Goal: Task Accomplishment & Management: Use online tool/utility

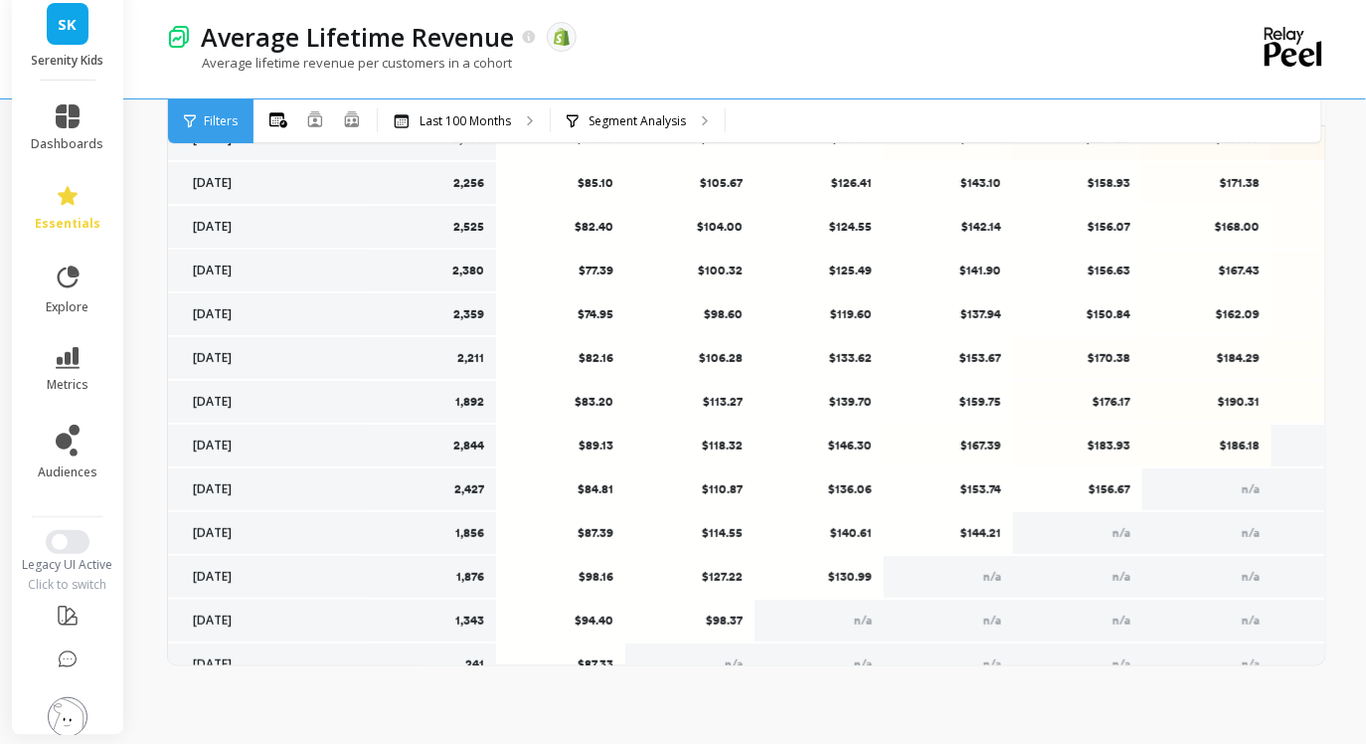
scroll to position [2579, 0]
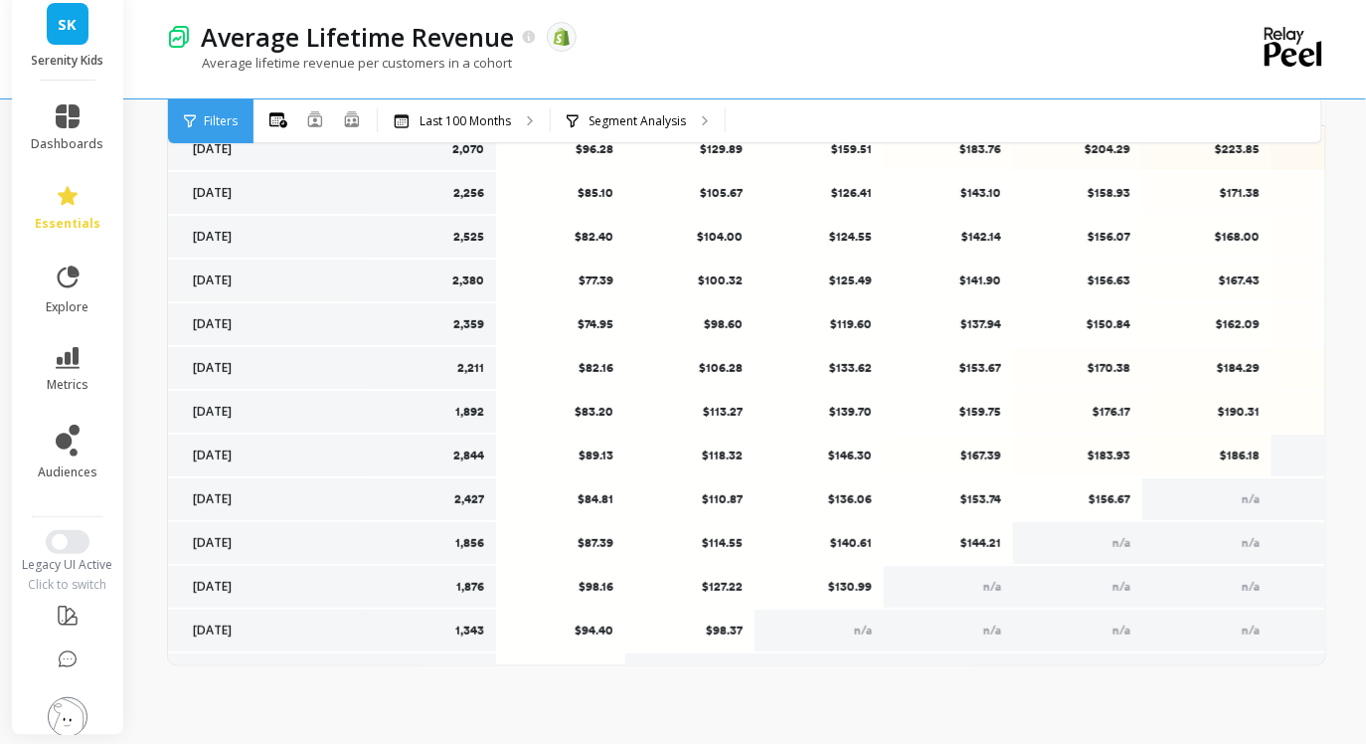
click at [222, 124] on span "Filters" at bounding box center [221, 121] width 34 height 16
click at [487, 122] on p "Last 100 Months" at bounding box center [465, 121] width 91 height 16
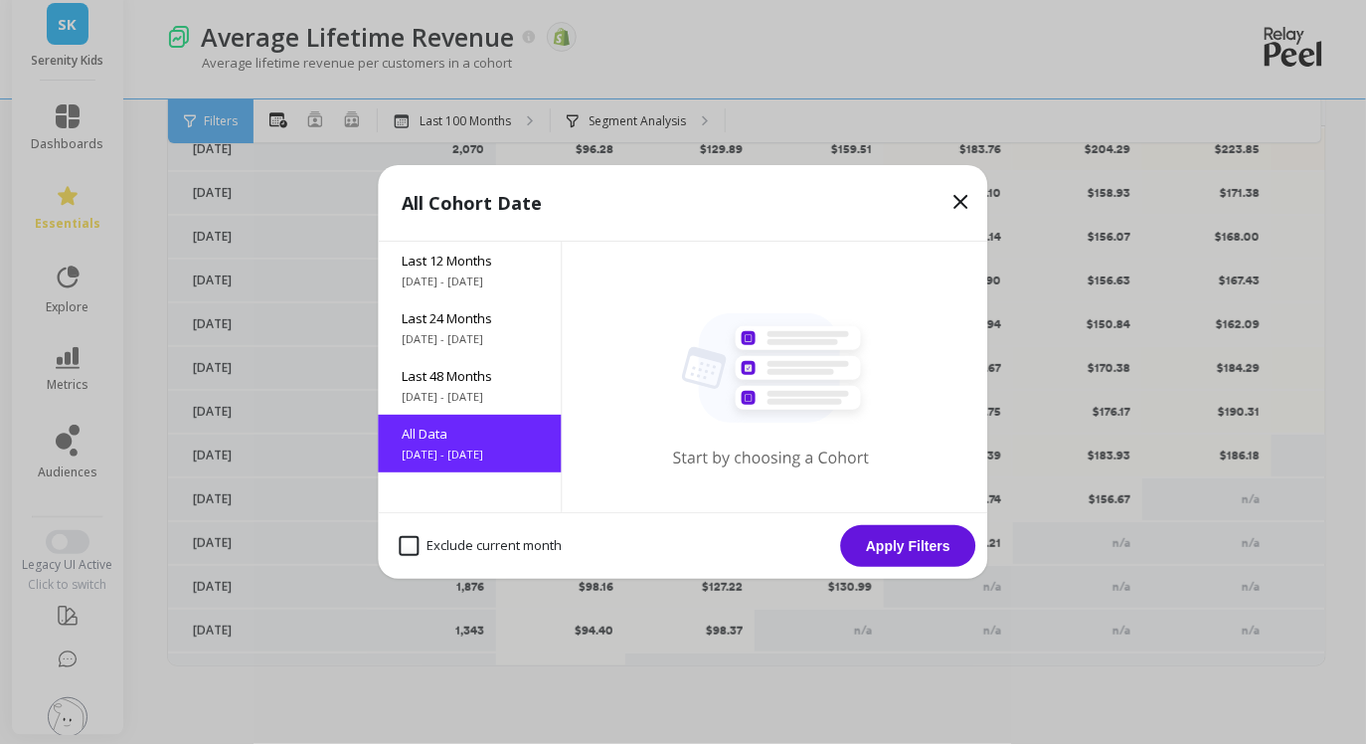
click at [407, 548] on month "Exclude current month" at bounding box center [481, 546] width 163 height 20
checkbox month "true"
click at [892, 545] on button "Apply Filters" at bounding box center [908, 546] width 135 height 42
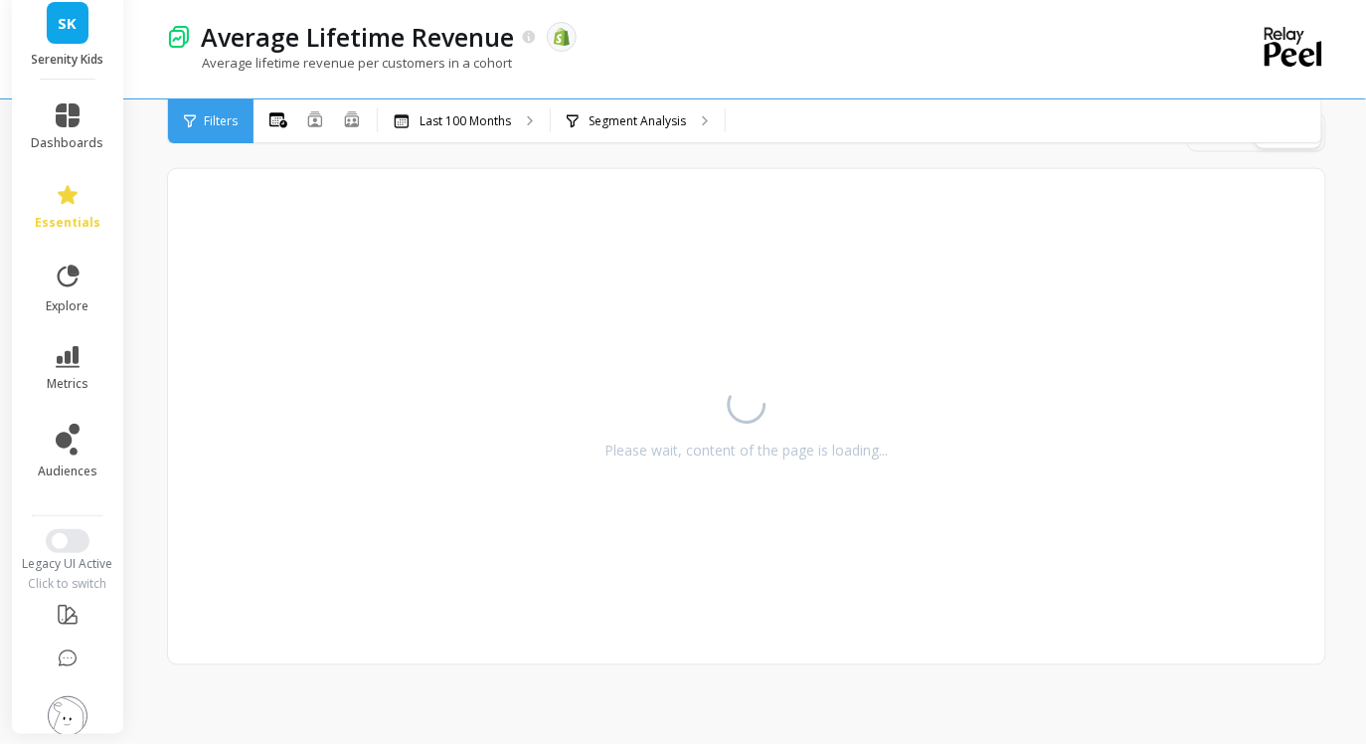
scroll to position [721, 0]
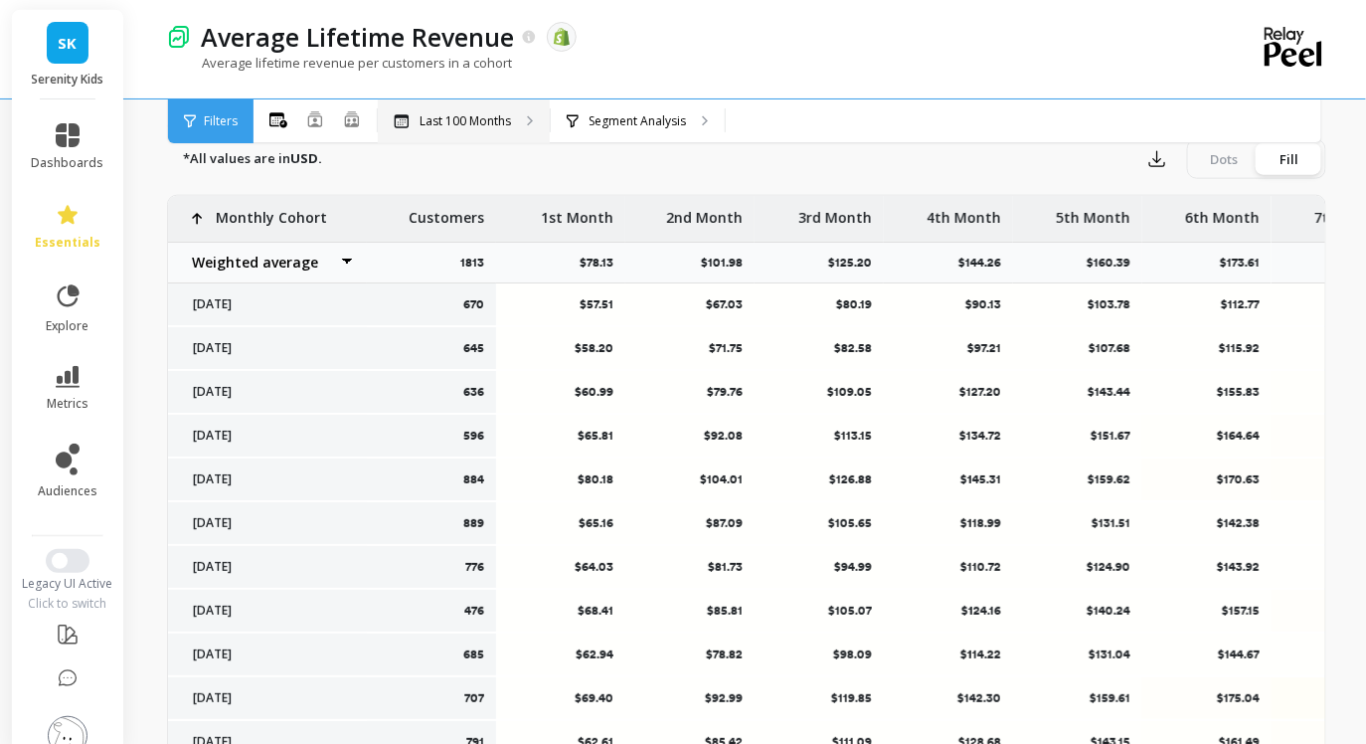
click at [496, 117] on p "Last 100 Months" at bounding box center [465, 121] width 91 height 16
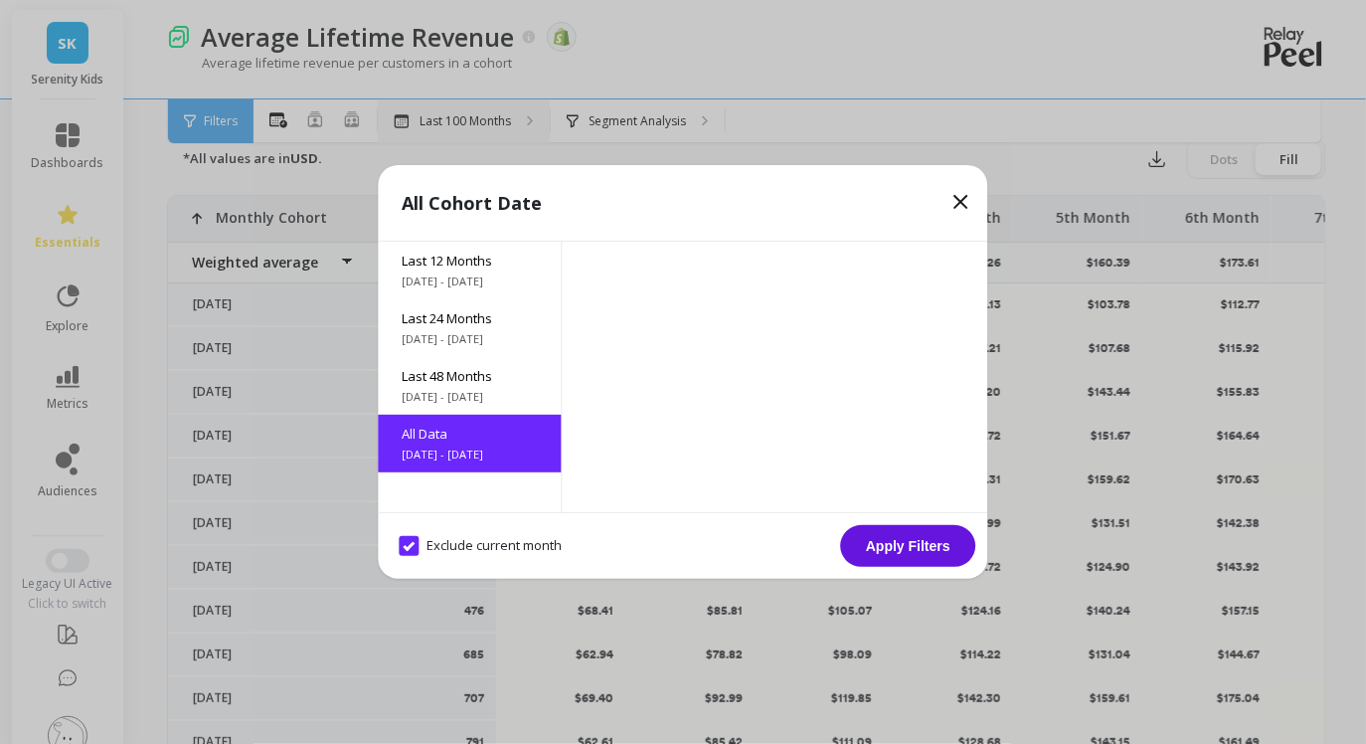
scroll to position [878, 0]
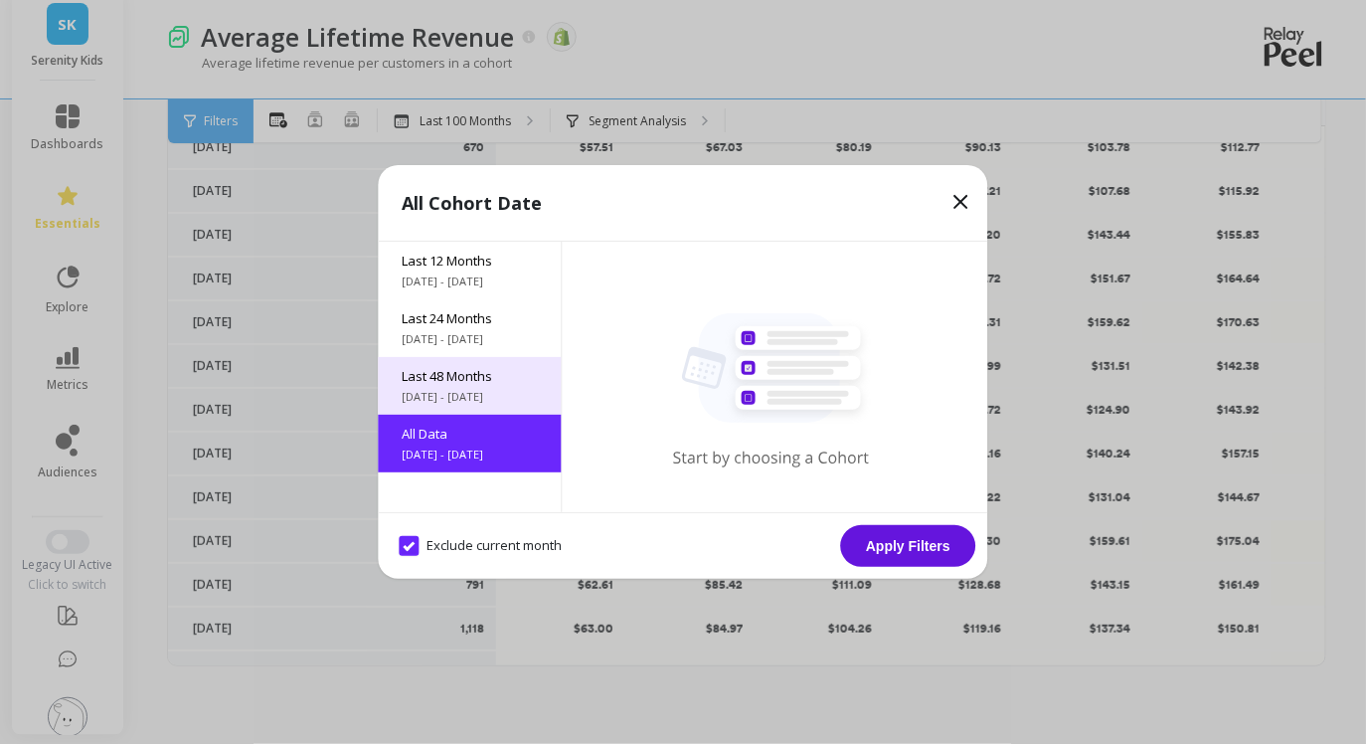
click at [460, 412] on div "Last 48 Months [DATE] - [DATE]" at bounding box center [470, 386] width 183 height 58
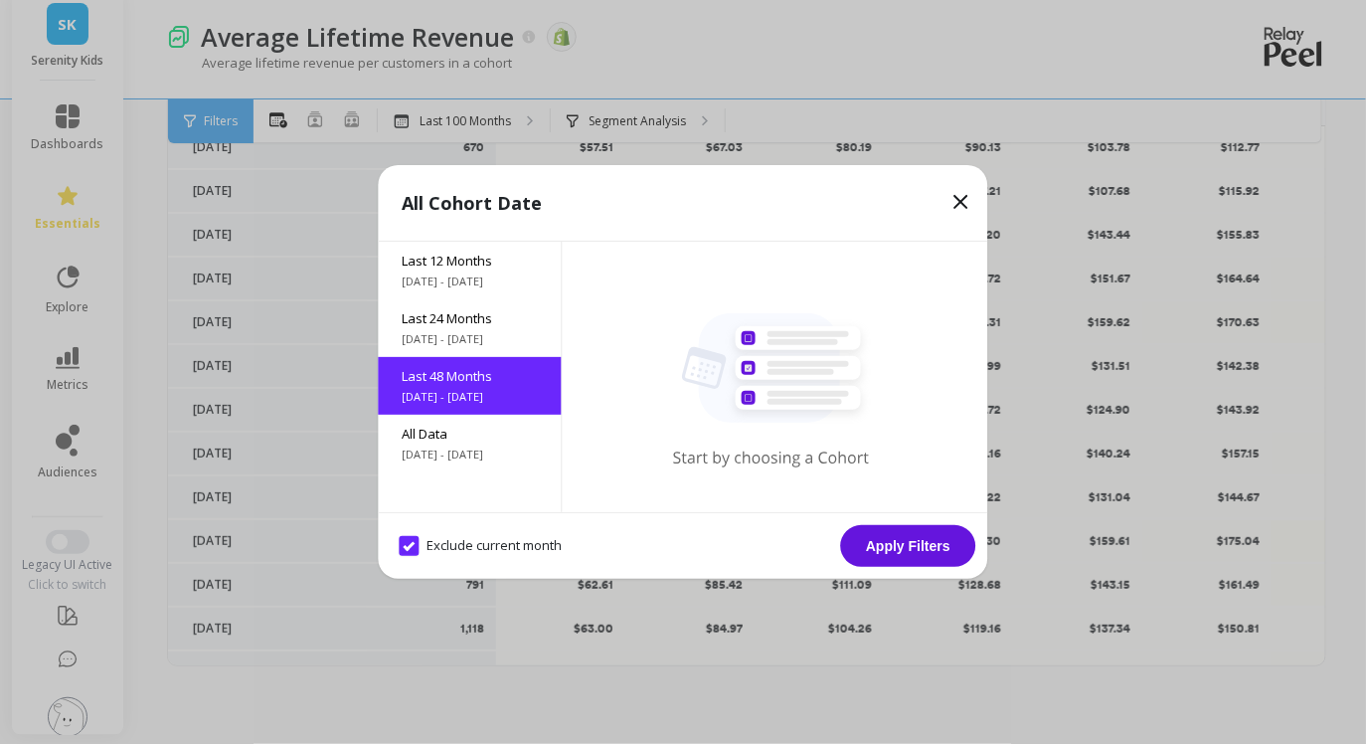
click at [938, 553] on button "Apply Filters" at bounding box center [908, 546] width 135 height 42
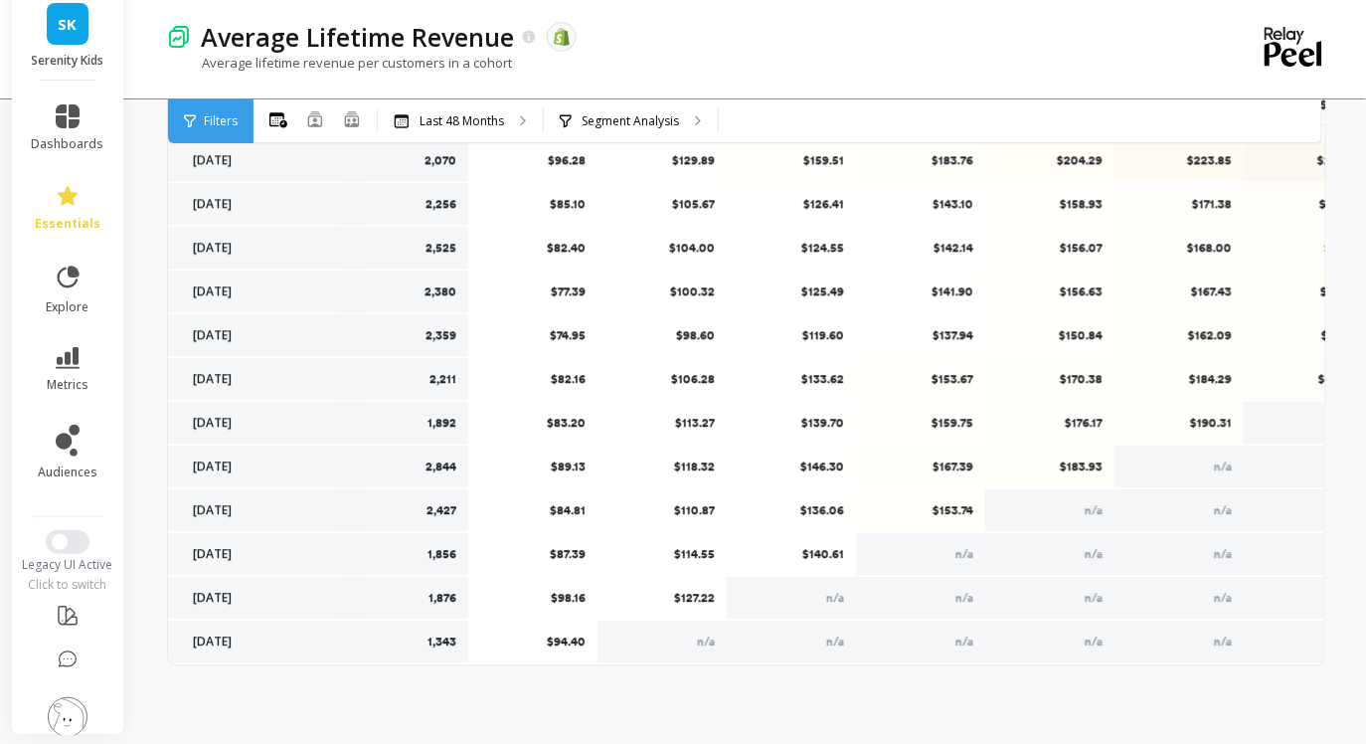
scroll to position [1561, 0]
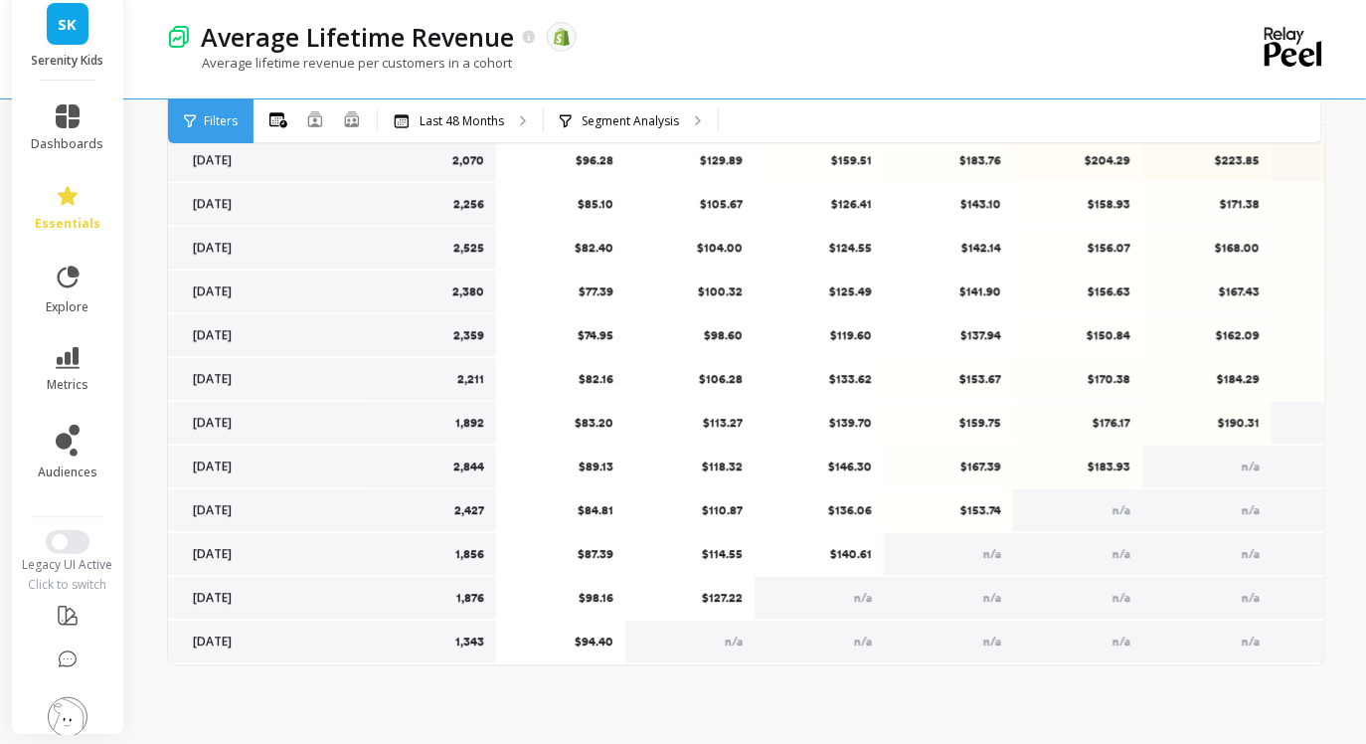
click at [600, 649] on div "$94.40" at bounding box center [560, 642] width 129 height 42
click at [593, 640] on p "$94.40" at bounding box center [561, 642] width 104 height 16
copy p "$94.40"
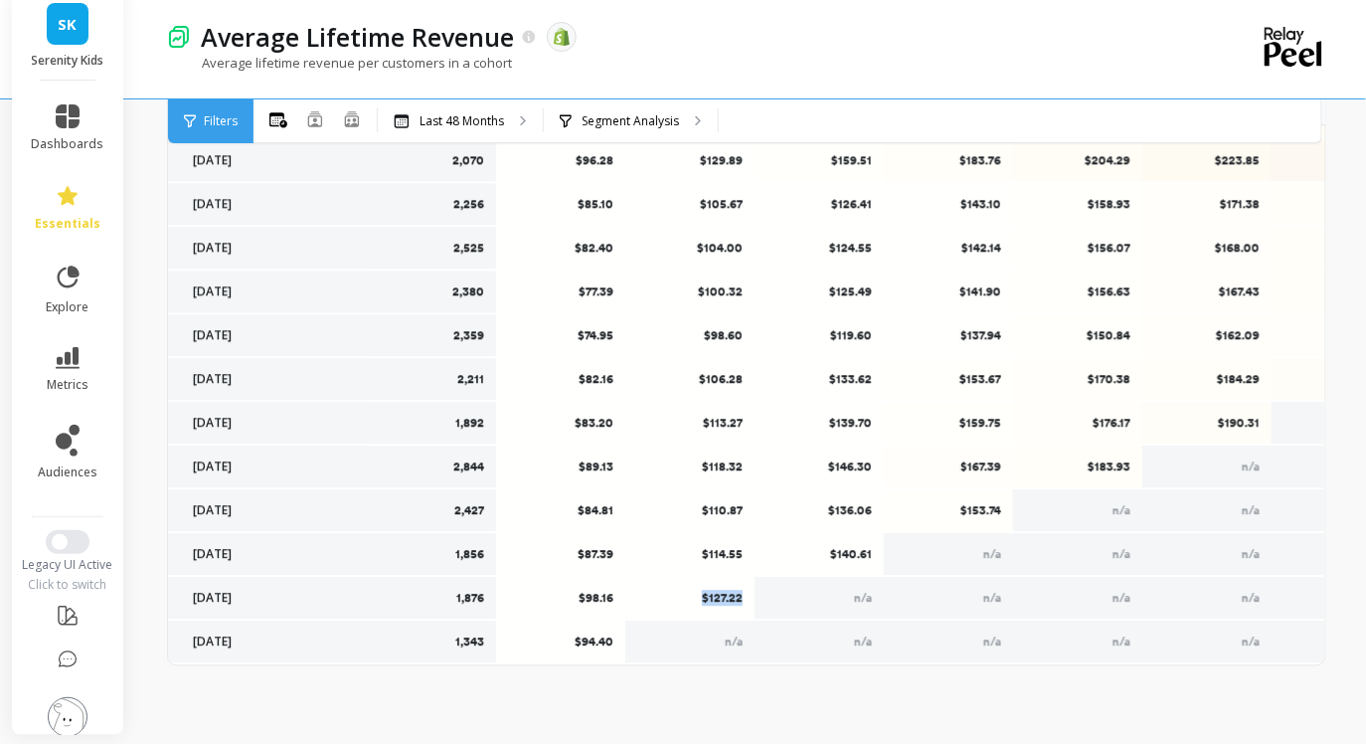
drag, startPoint x: 701, startPoint y: 600, endPoint x: 742, endPoint y: 601, distance: 40.8
click at [742, 601] on p "$127.22" at bounding box center [690, 599] width 104 height 16
copy p "$127.22"
click at [840, 550] on p "$140.61" at bounding box center [820, 555] width 104 height 16
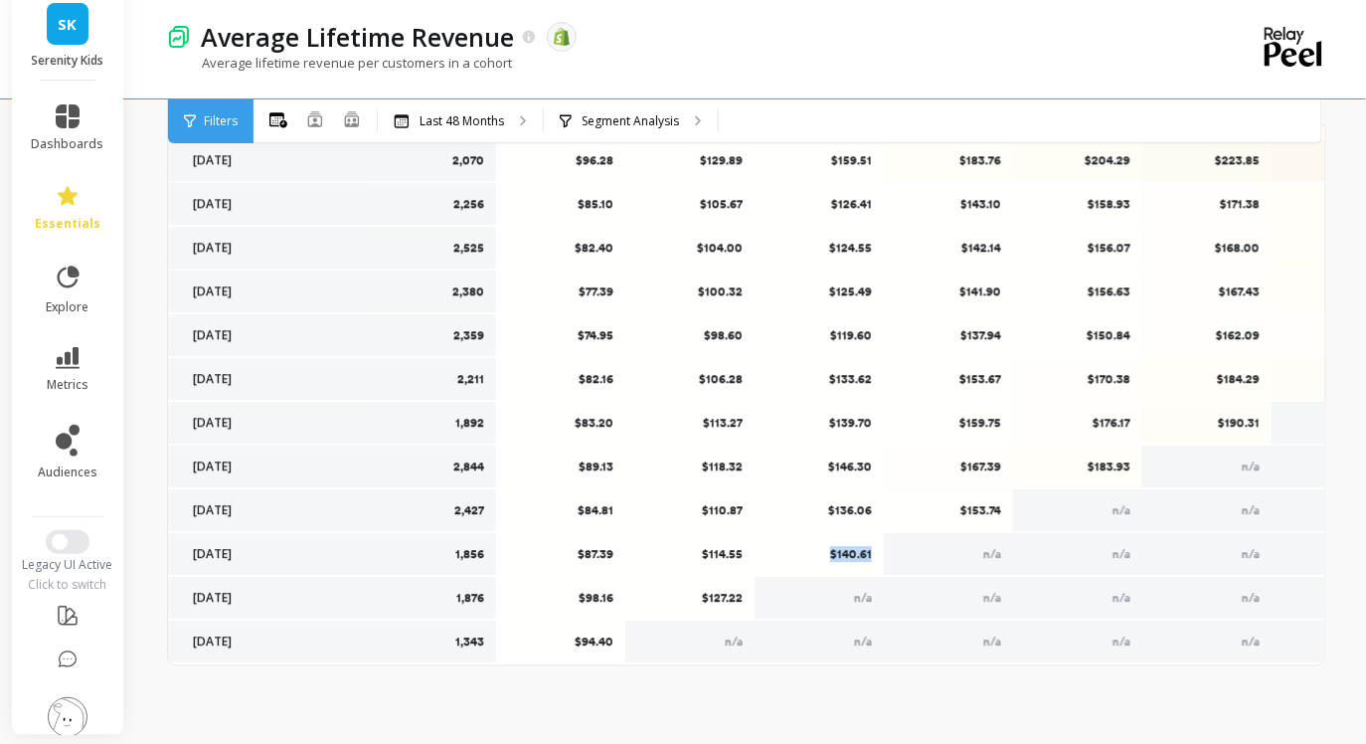
click at [840, 550] on p "$140.61" at bounding box center [820, 555] width 104 height 16
copy p "$140.61"
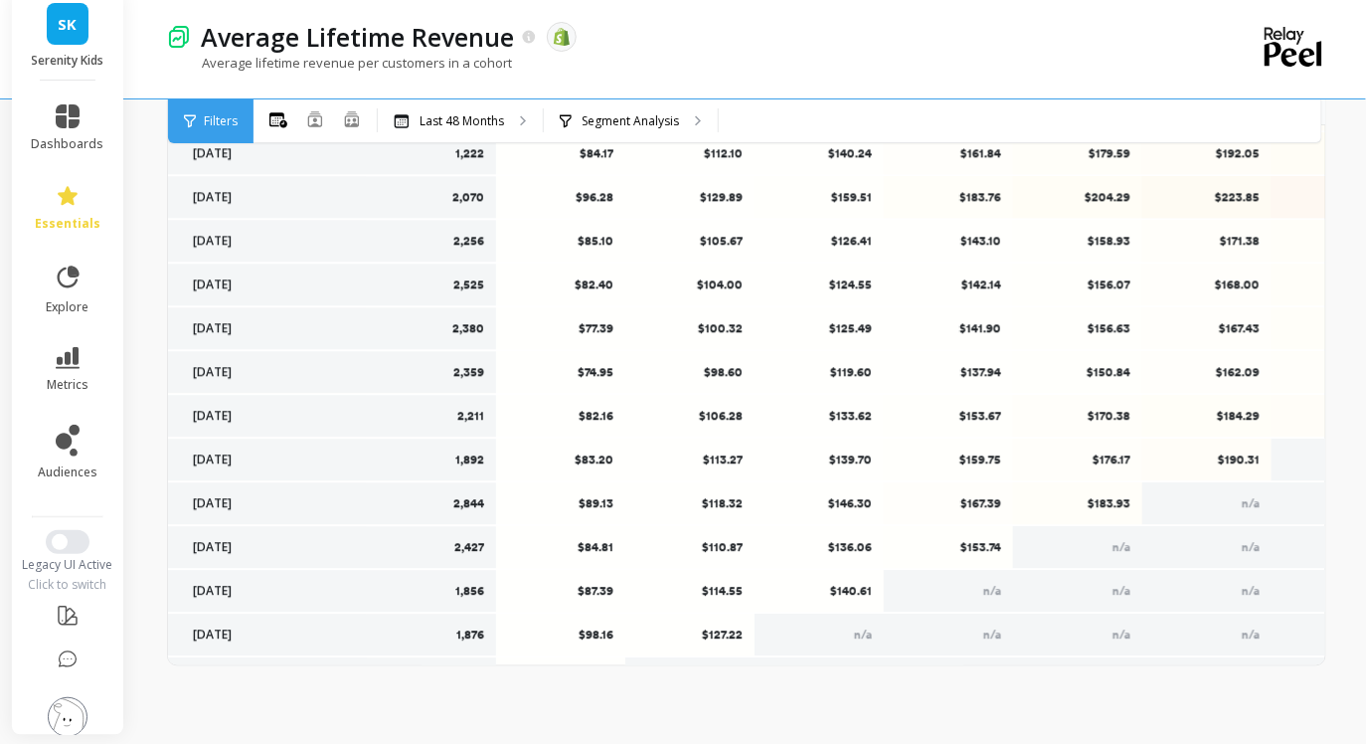
click at [969, 548] on p "$153.74" at bounding box center [949, 548] width 104 height 16
copy p "$153.74"
click at [1105, 506] on p "$183.93" at bounding box center [1078, 504] width 104 height 16
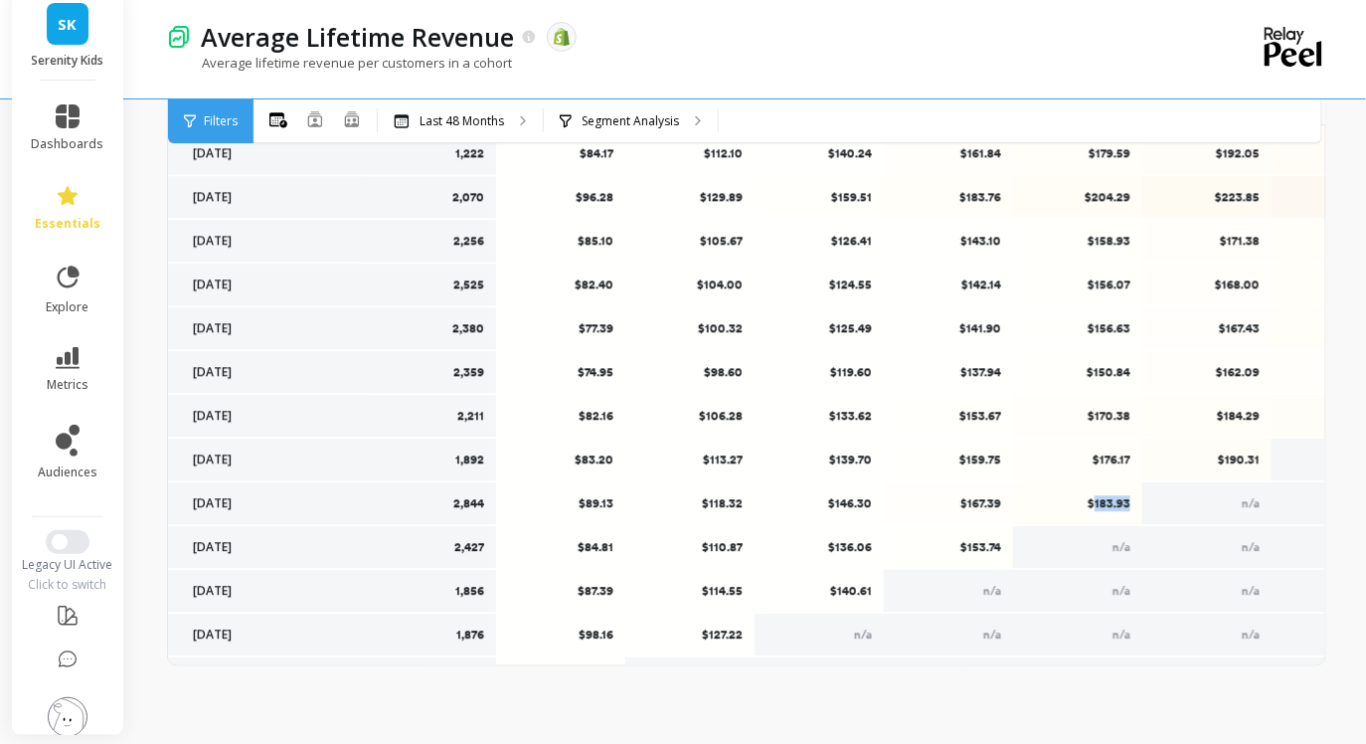
click at [1105, 506] on p "$183.93" at bounding box center [1078, 504] width 104 height 16
copy p "$183.93"
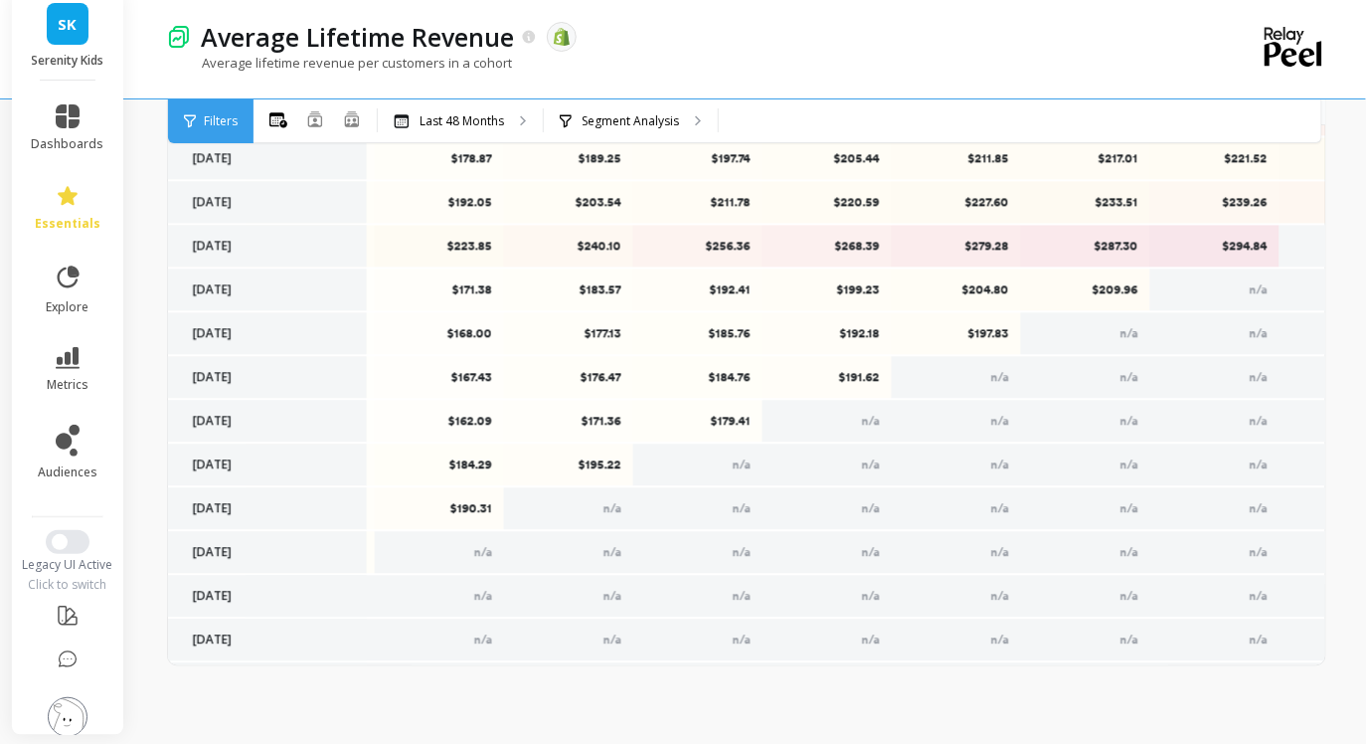
scroll to position [1455, 766]
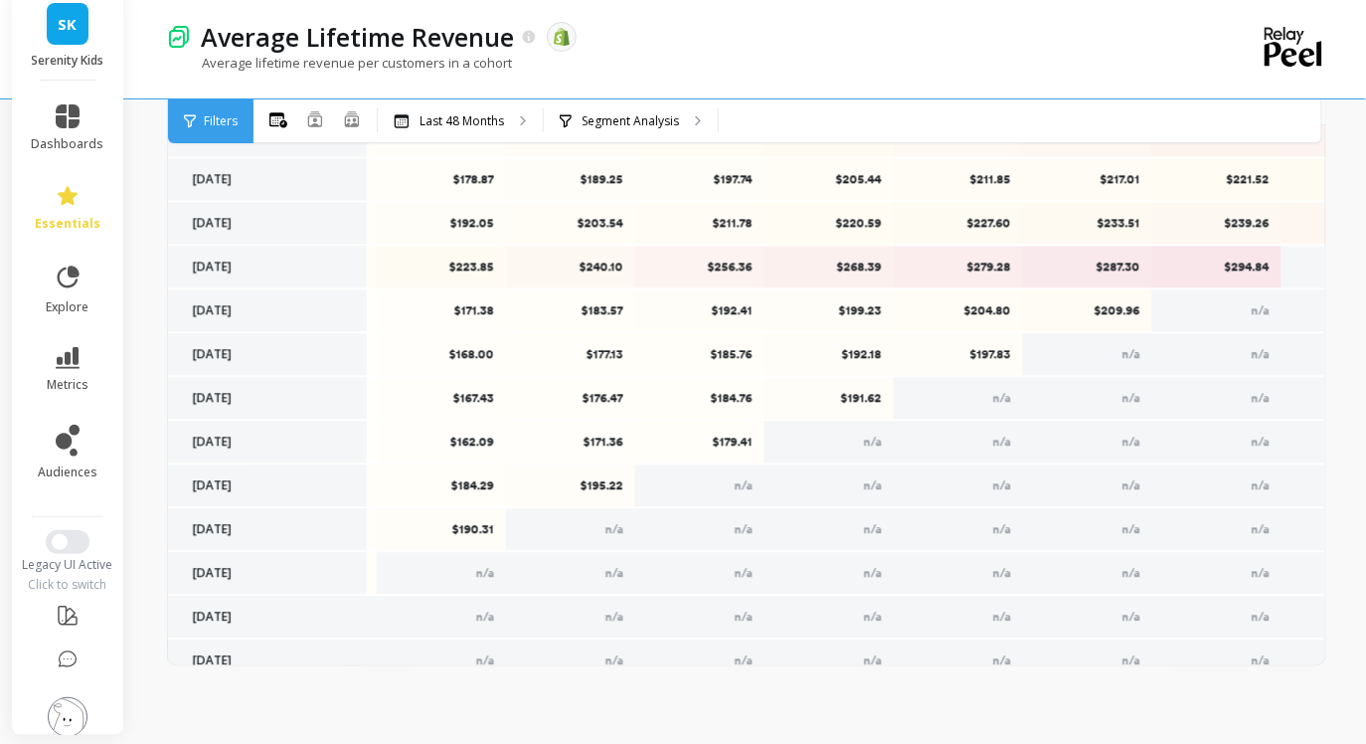
click at [474, 530] on p "$190.31" at bounding box center [442, 530] width 104 height 16
copy p "$190.31"
click at [612, 482] on p "$195.22" at bounding box center [571, 486] width 104 height 16
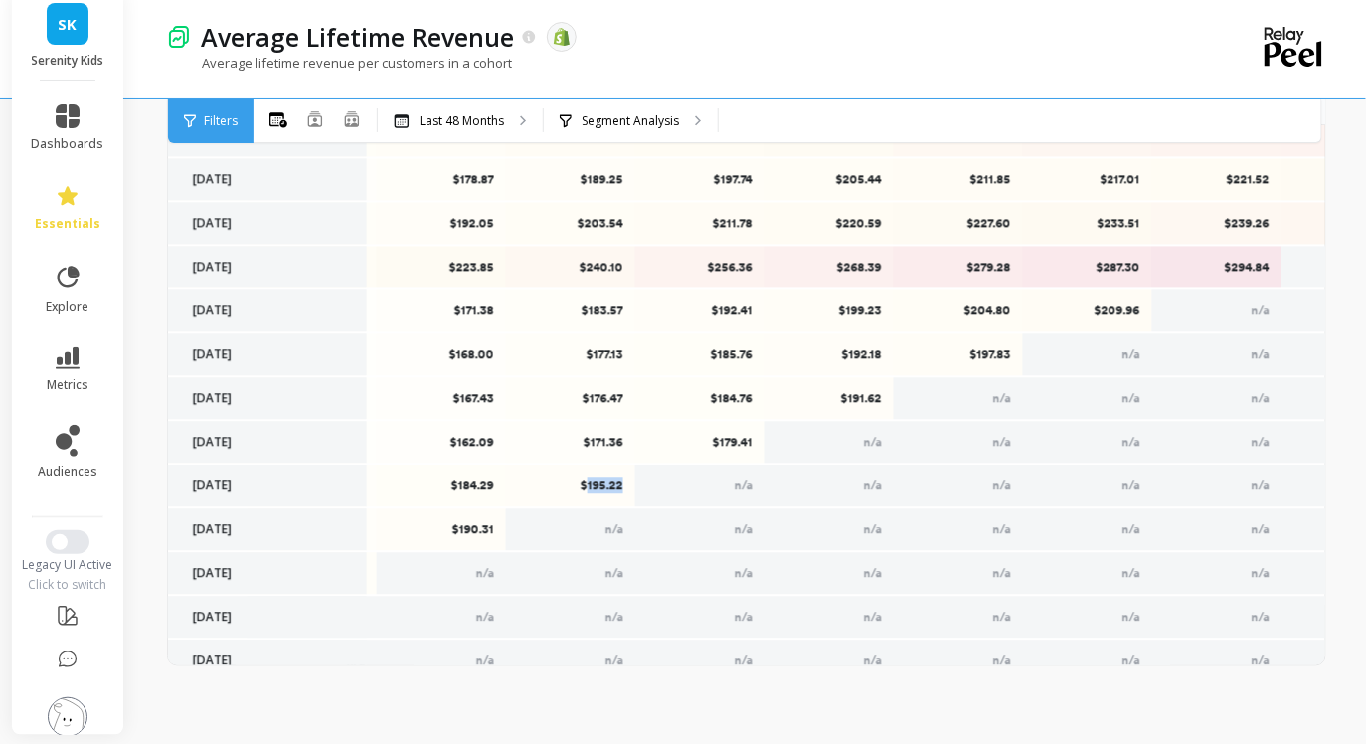
click at [612, 482] on p "$195.22" at bounding box center [571, 486] width 104 height 16
copy p "$195.22"
click at [717, 440] on p "$179.41" at bounding box center [700, 443] width 104 height 16
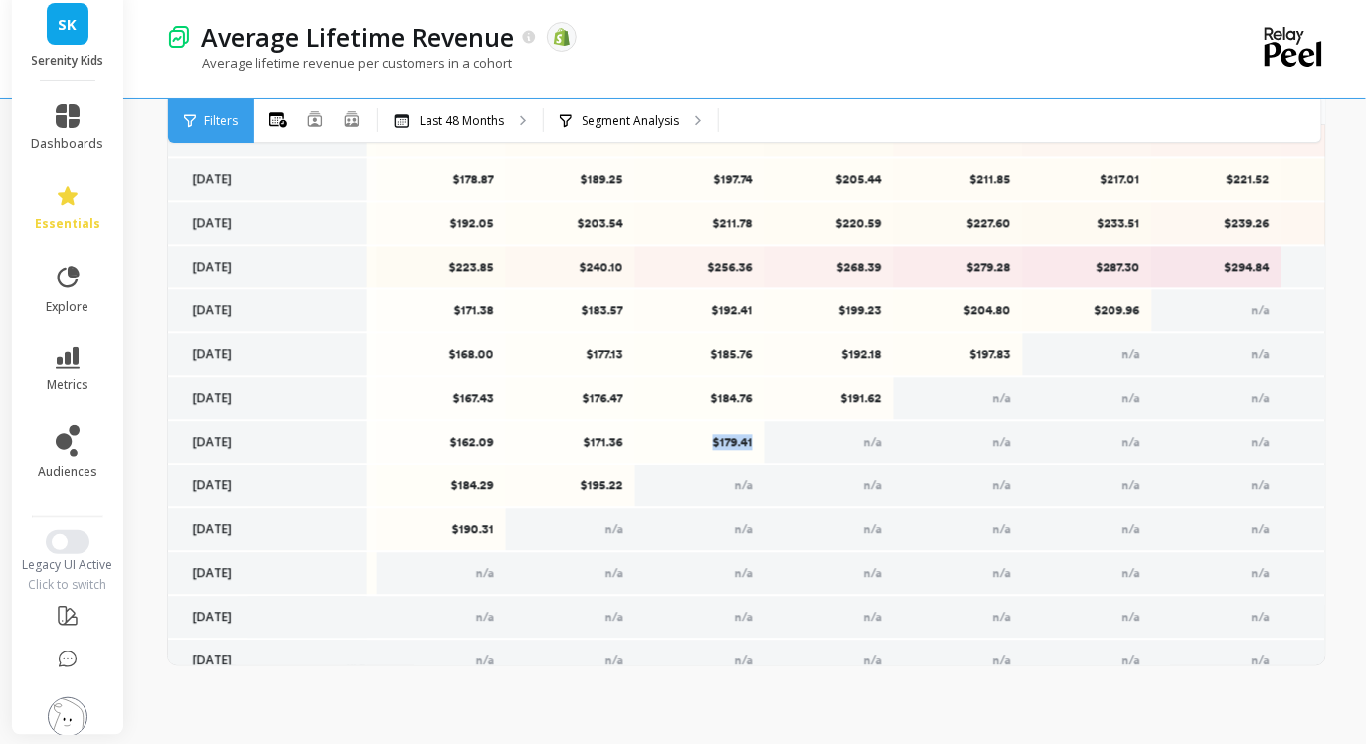
click at [717, 440] on p "$179.41" at bounding box center [700, 443] width 104 height 16
copy p "$179.41"
click at [867, 395] on p "$191.62" at bounding box center [830, 399] width 104 height 16
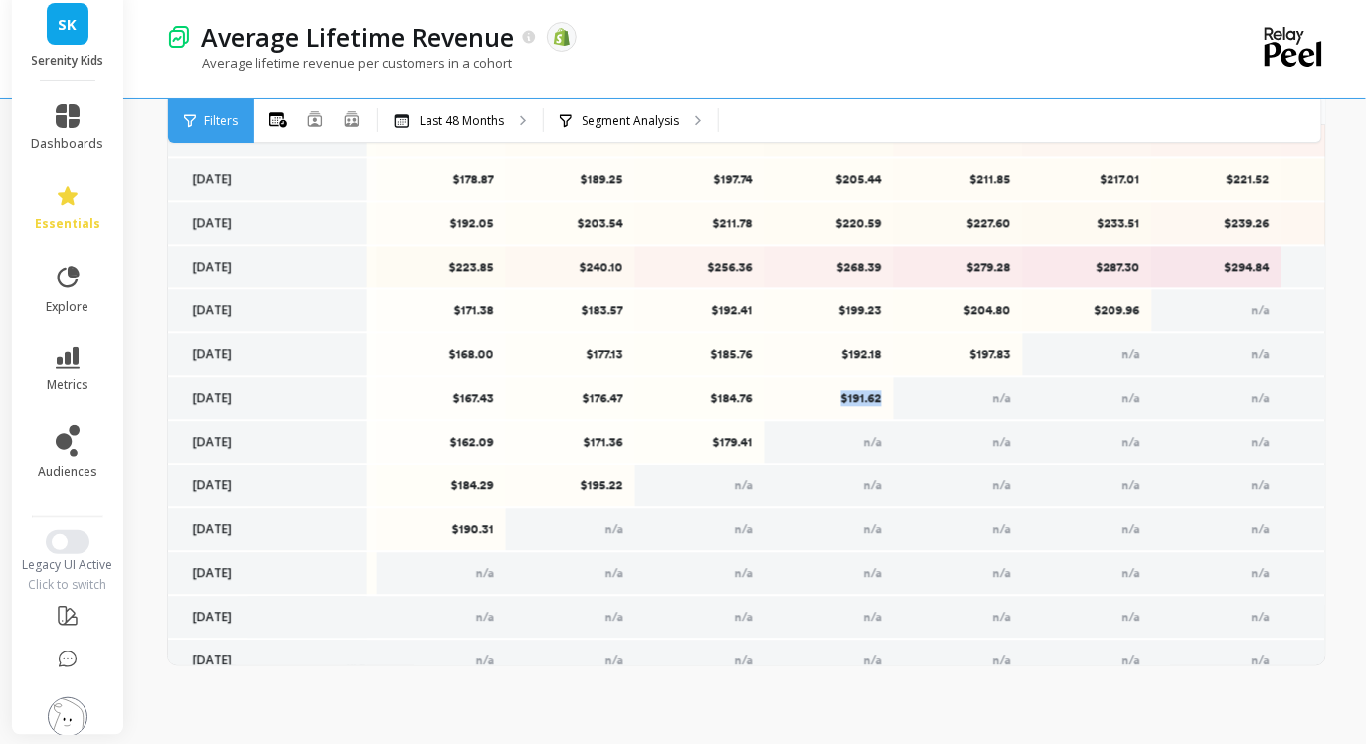
copy p "$191.62"
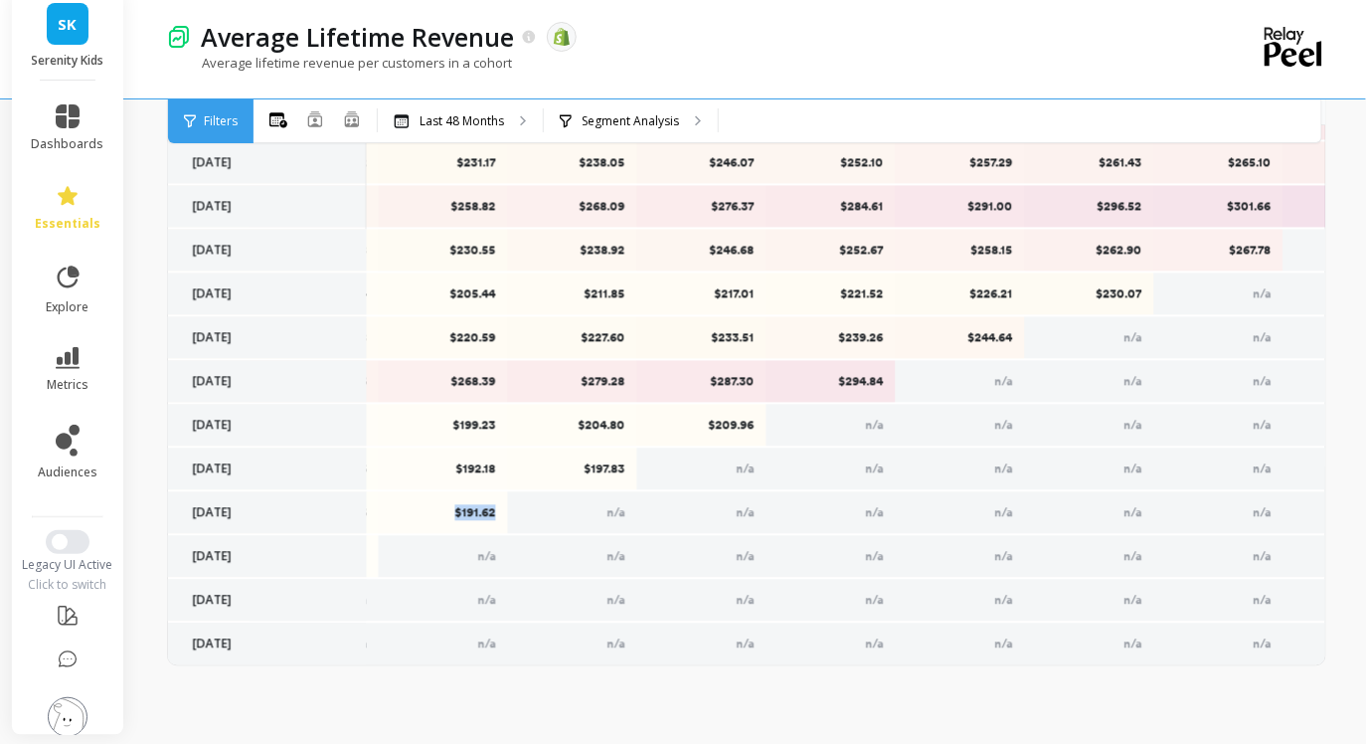
scroll to position [1340, 1162]
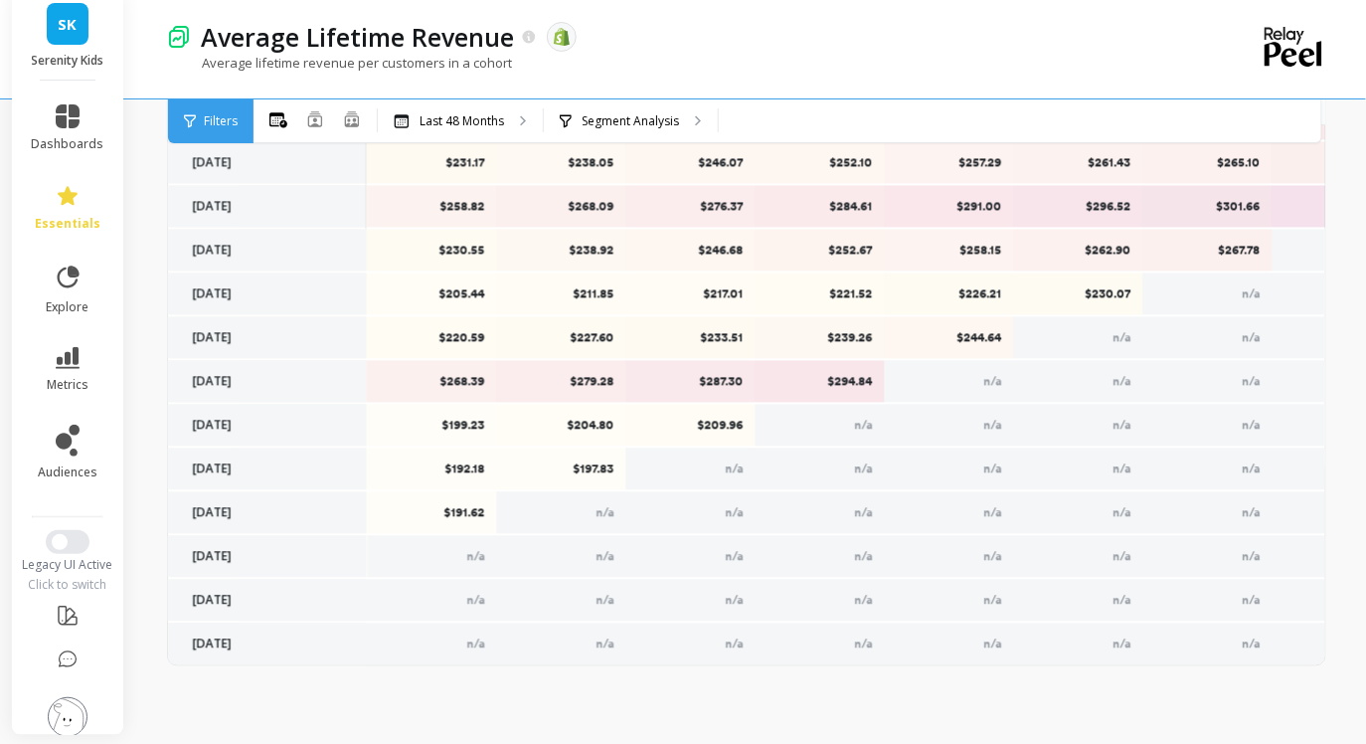
click at [593, 471] on p "$197.83" at bounding box center [562, 469] width 104 height 16
copy p "$197.83"
click at [725, 427] on p "$209.96" at bounding box center [691, 426] width 104 height 16
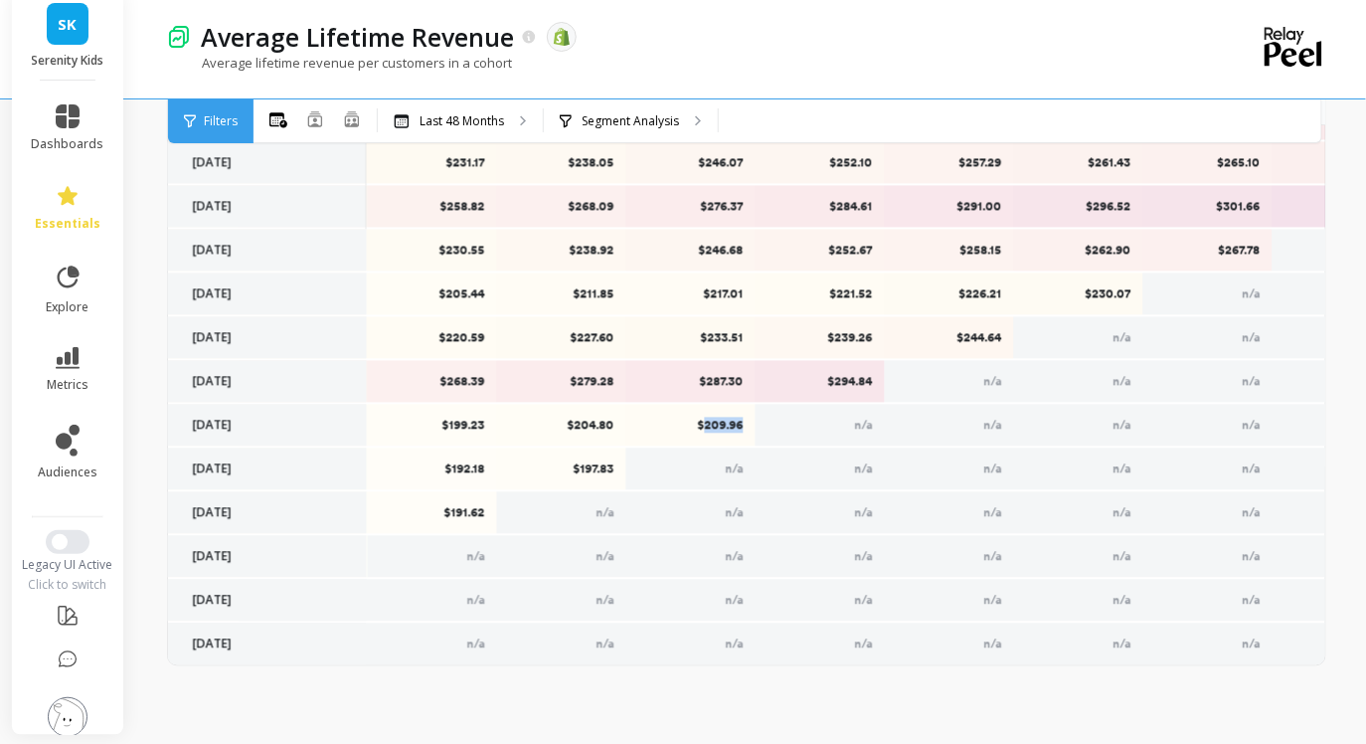
click at [725, 427] on p "$209.96" at bounding box center [691, 426] width 104 height 16
click at [856, 376] on p "$294.84" at bounding box center [821, 382] width 104 height 16
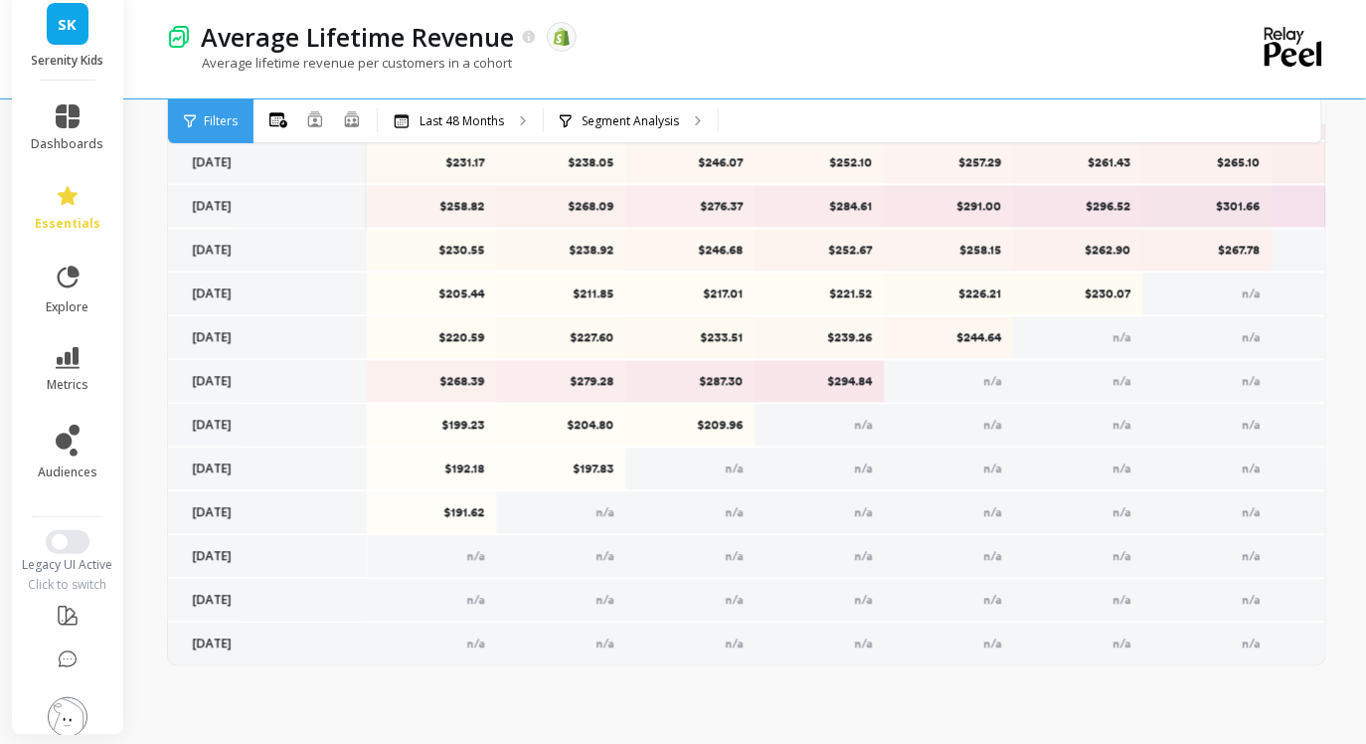
click at [966, 338] on p "$244.64" at bounding box center [950, 338] width 104 height 16
click at [1108, 294] on p "$230.07" at bounding box center [1079, 294] width 104 height 16
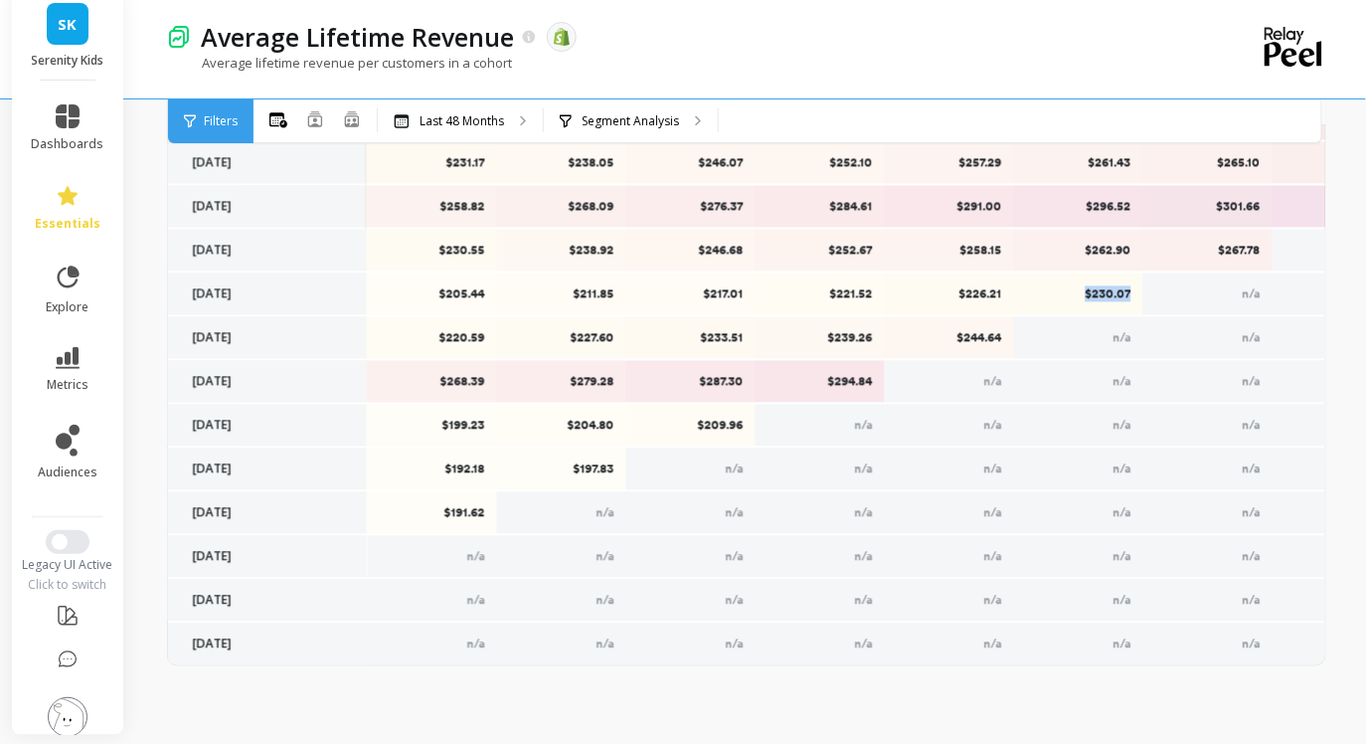
click at [1108, 294] on p "$230.07" at bounding box center [1079, 294] width 104 height 16
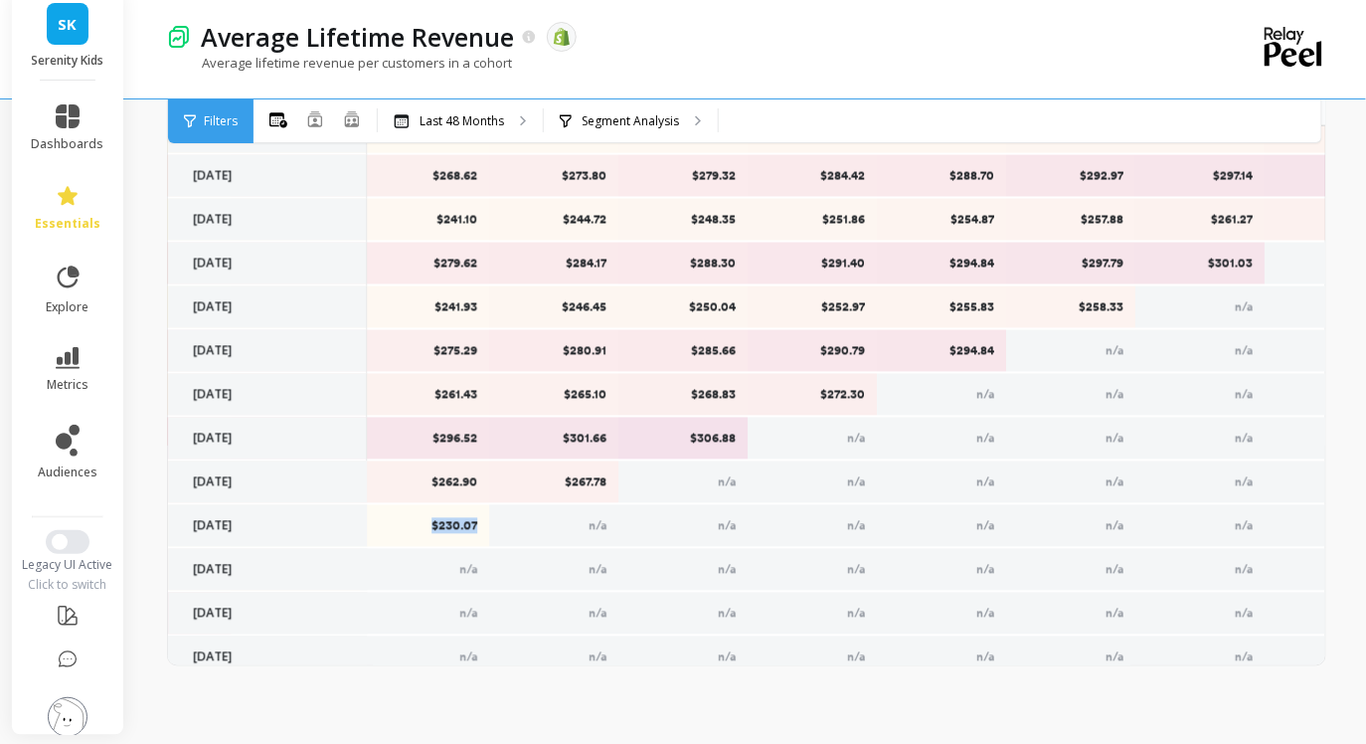
scroll to position [1109, 1842]
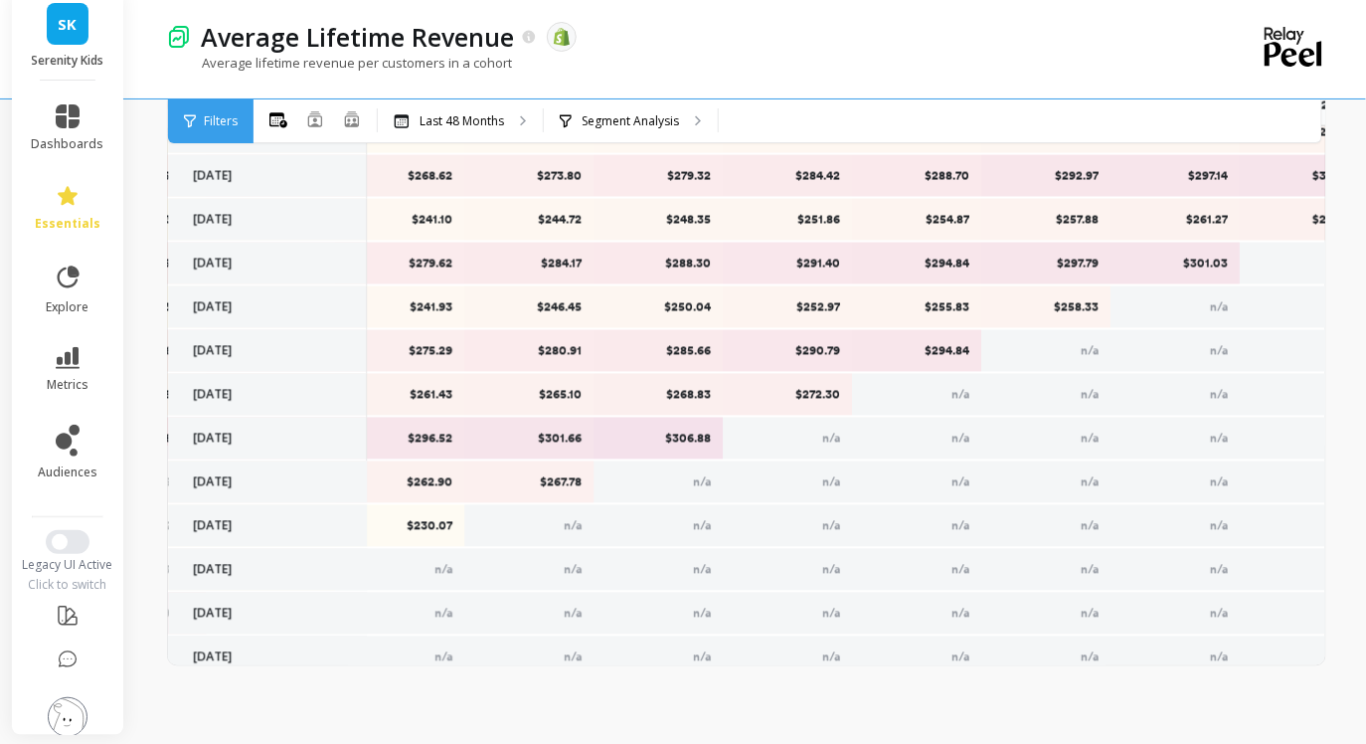
click at [567, 481] on p "$267.78" at bounding box center [529, 482] width 104 height 16
click at [689, 439] on p "$306.88" at bounding box center [659, 439] width 104 height 16
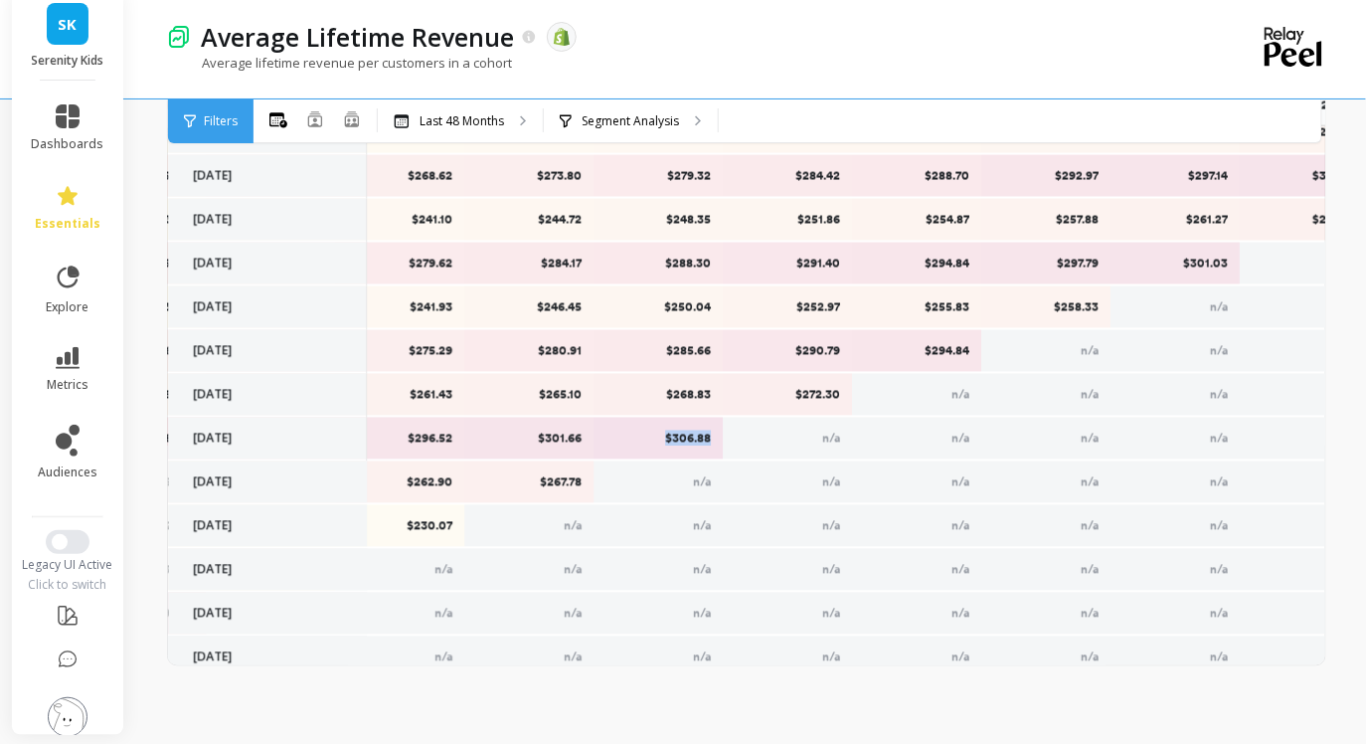
click at [689, 439] on p "$306.88" at bounding box center [659, 439] width 104 height 16
click at [803, 398] on p "$272.30" at bounding box center [788, 395] width 104 height 16
click at [951, 345] on p "$294.84" at bounding box center [917, 351] width 104 height 16
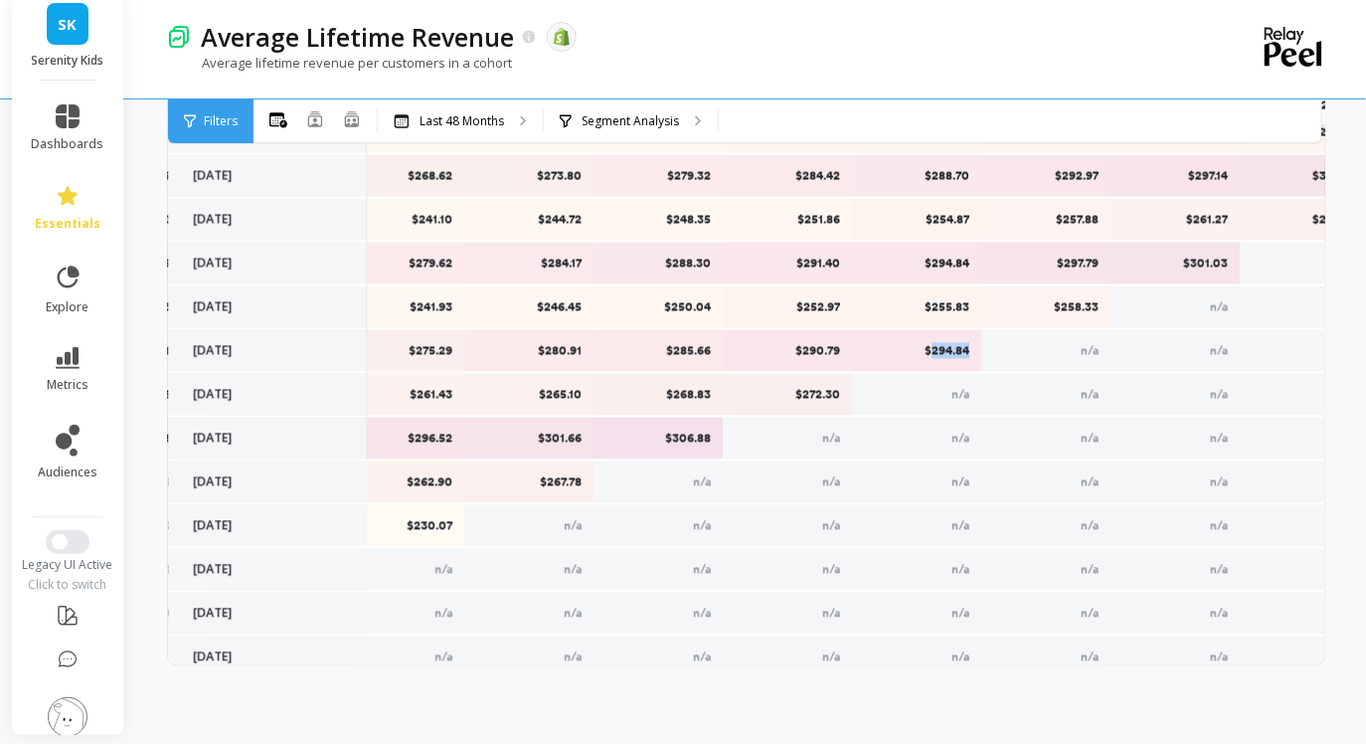
click at [951, 345] on p "$294.84" at bounding box center [917, 351] width 104 height 16
click at [1075, 312] on p "$258.33" at bounding box center [1046, 307] width 104 height 16
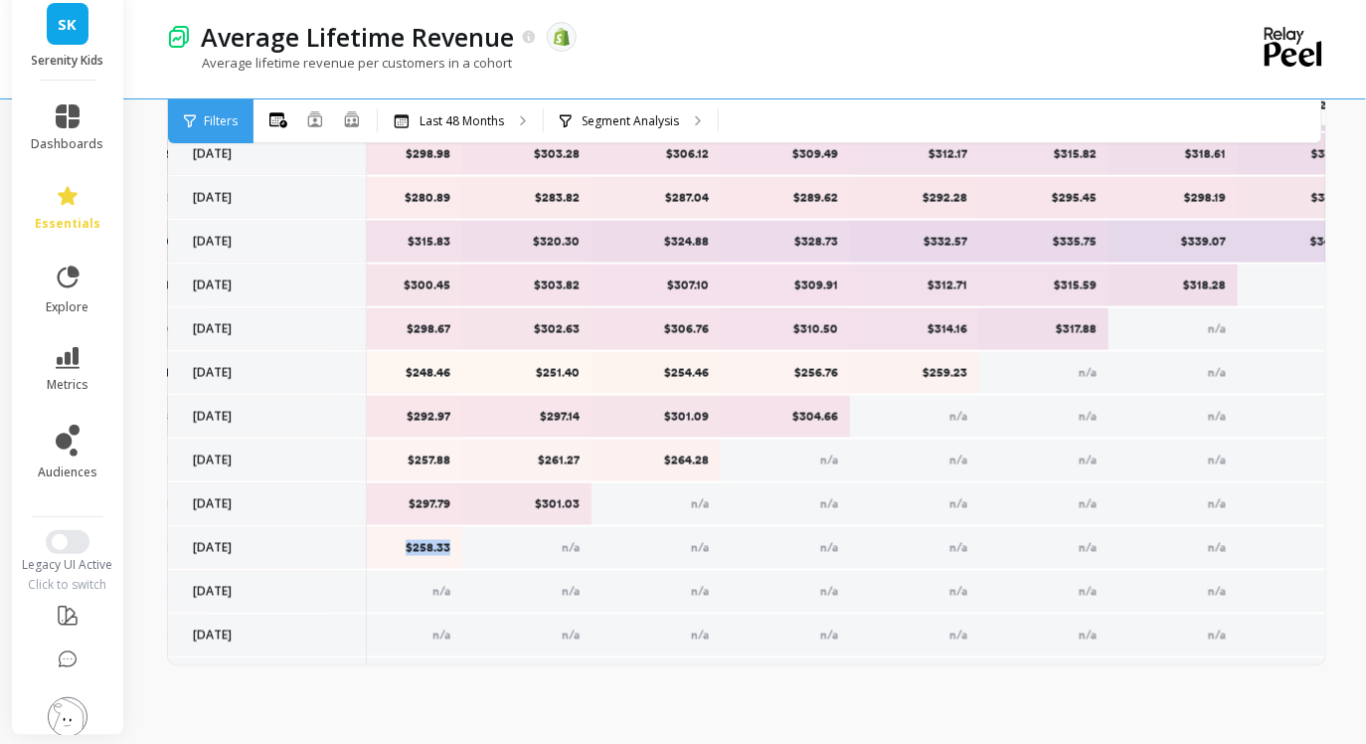
scroll to position [868, 2496]
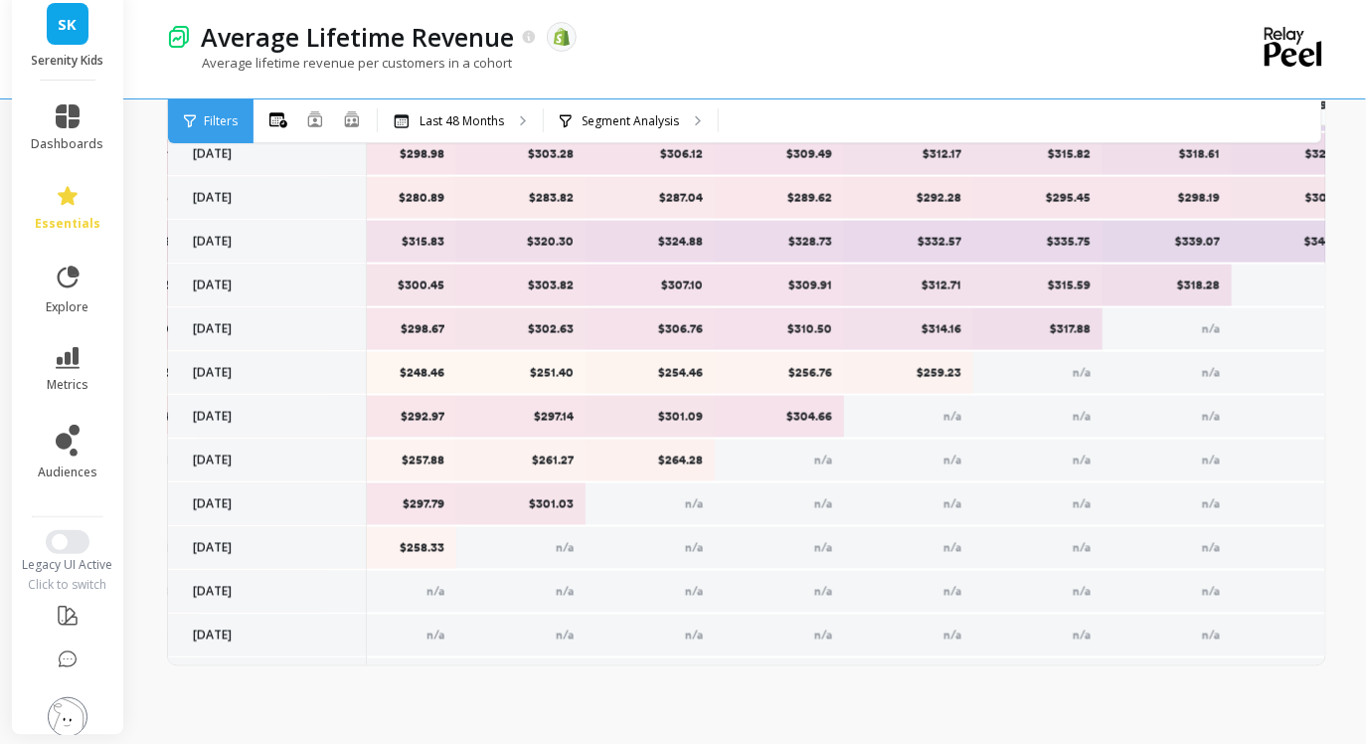
click at [555, 500] on p "$301.03" at bounding box center [521, 504] width 104 height 16
click at [674, 459] on p "$264.28" at bounding box center [651, 460] width 104 height 16
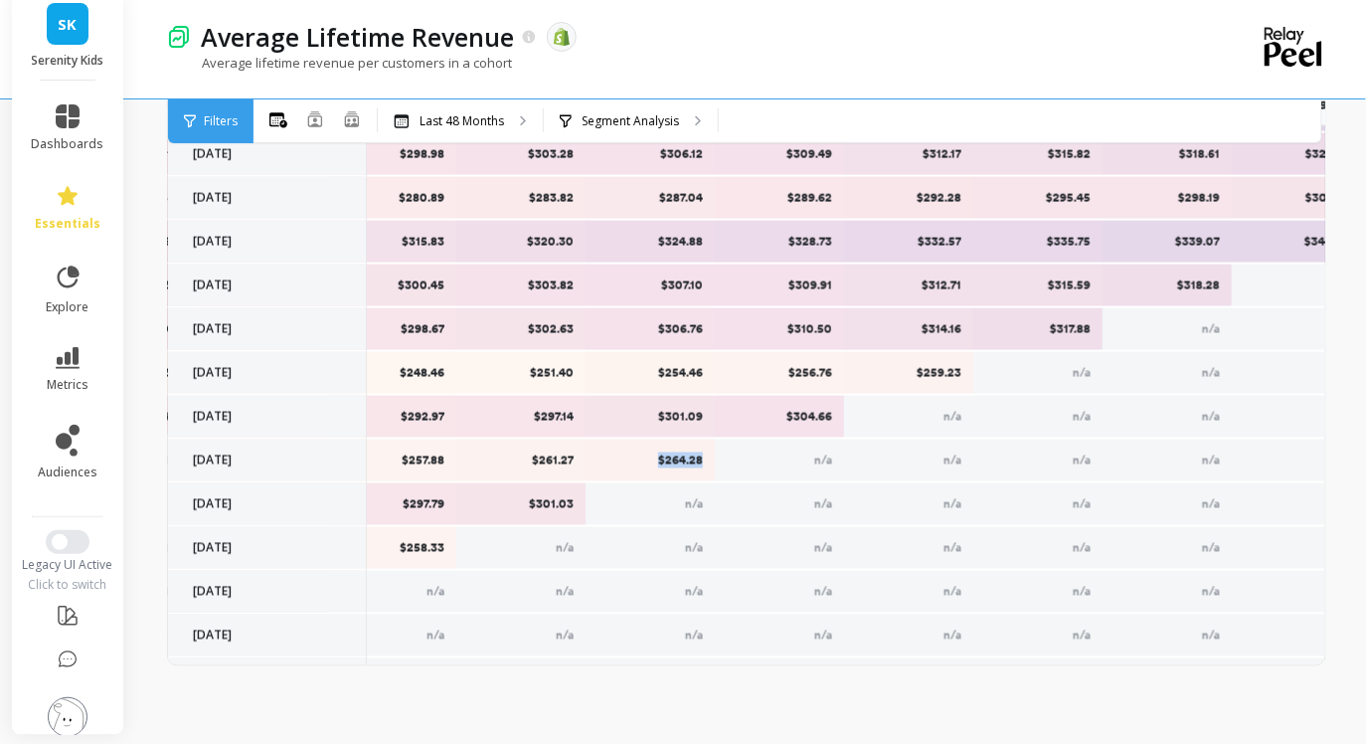
click at [674, 459] on p "$264.28" at bounding box center [651, 460] width 104 height 16
click at [800, 416] on p "$304.66" at bounding box center [780, 417] width 104 height 16
click at [931, 373] on p "$259.23" at bounding box center [909, 373] width 104 height 16
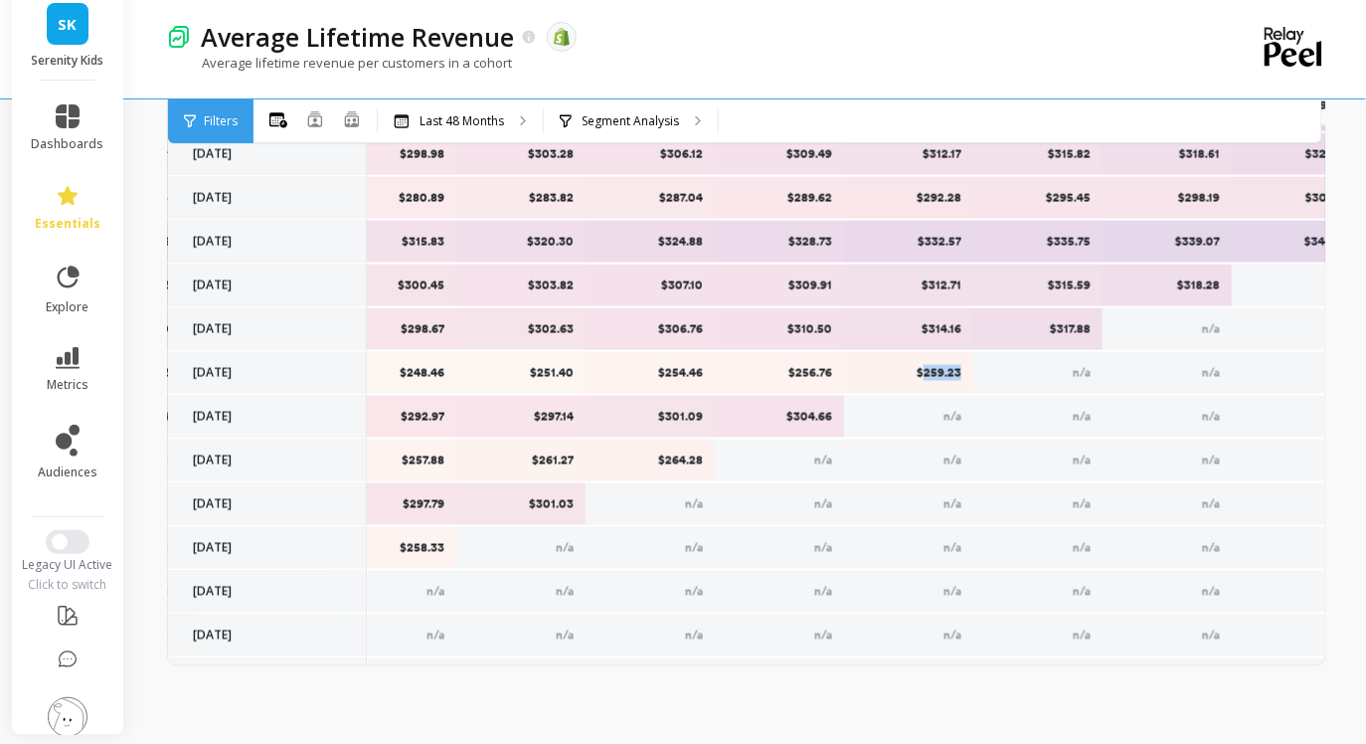
click at [931, 373] on p "$259.23" at bounding box center [909, 373] width 104 height 16
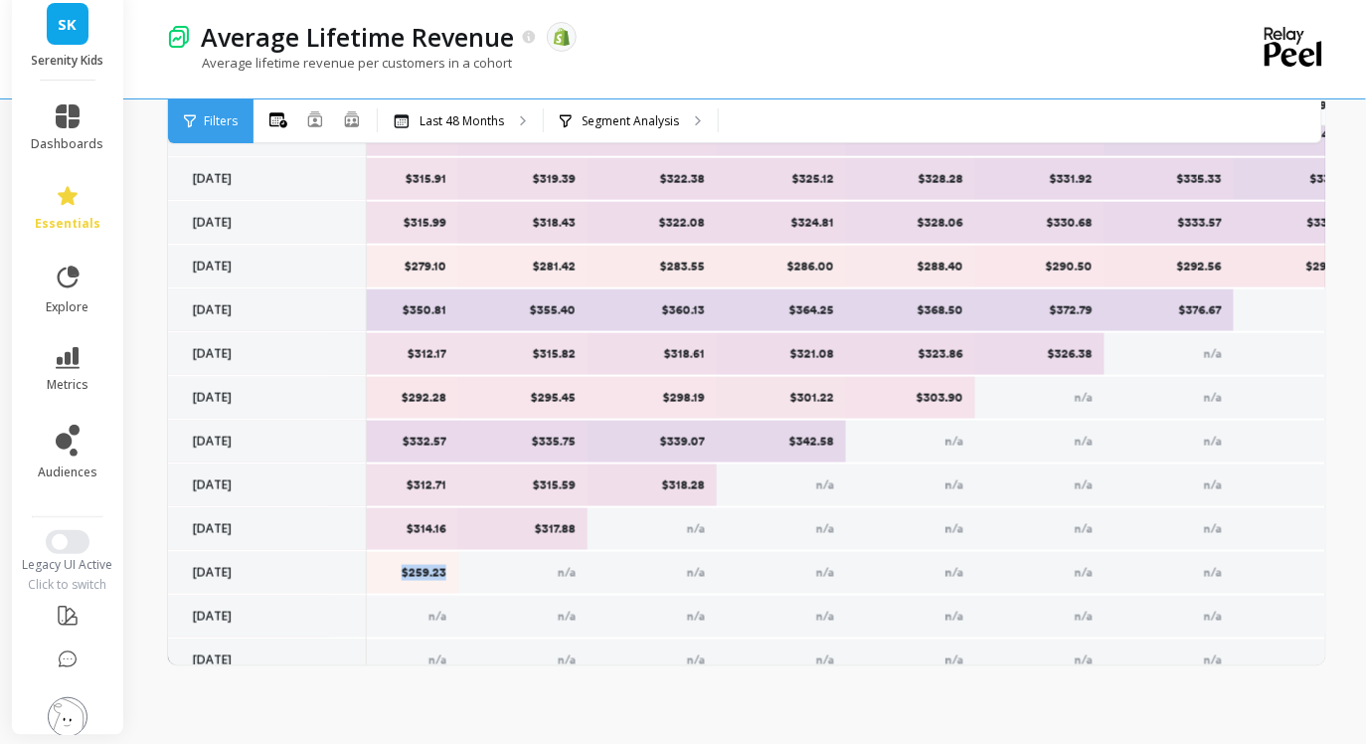
scroll to position [656, 3011]
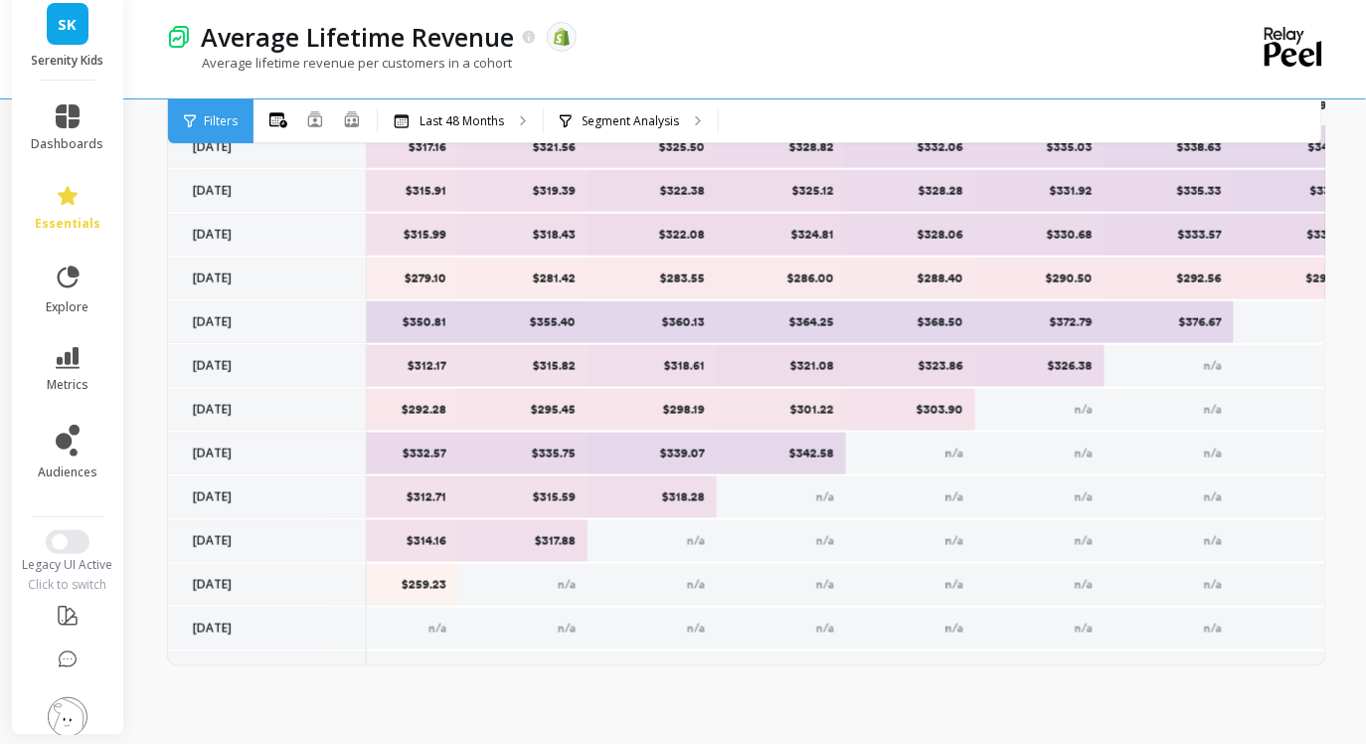
click at [550, 543] on p "$317.88" at bounding box center [523, 541] width 104 height 16
click at [687, 496] on p "$318.28" at bounding box center [653, 497] width 104 height 16
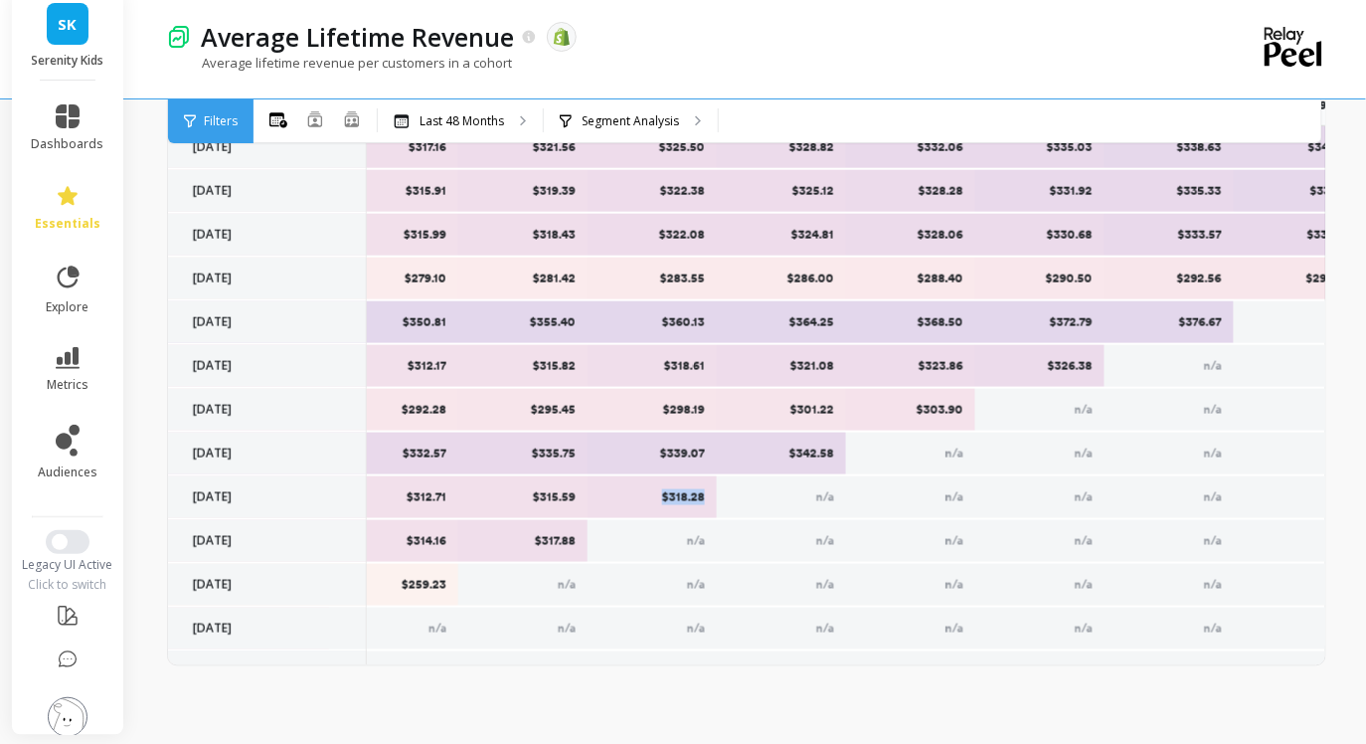
click at [687, 496] on p "$318.28" at bounding box center [653, 497] width 104 height 16
click at [815, 450] on p "$342.58" at bounding box center [782, 453] width 104 height 16
click at [940, 404] on p "$303.90" at bounding box center [911, 410] width 104 height 16
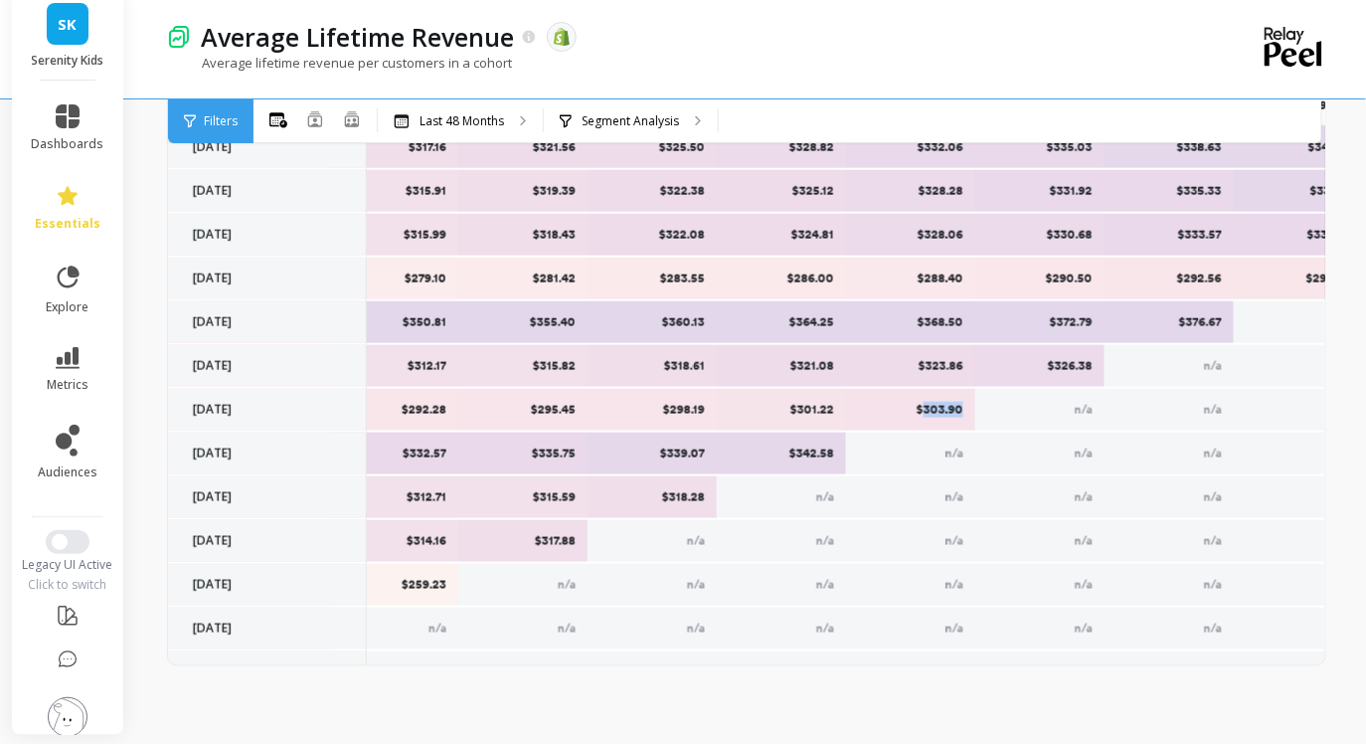
click at [940, 404] on p "$303.90" at bounding box center [911, 410] width 104 height 16
click at [1059, 368] on p "$326.38" at bounding box center [1040, 366] width 104 height 16
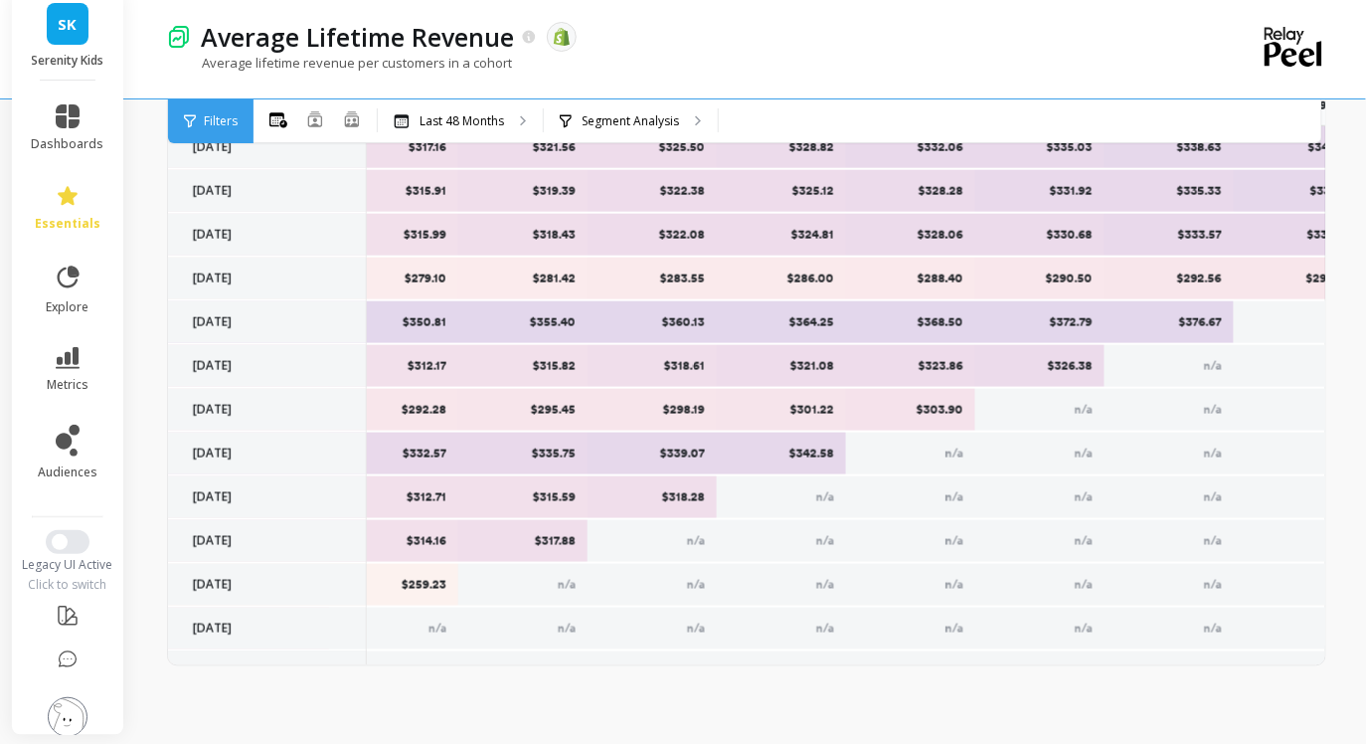
click at [1209, 328] on p "$376.67" at bounding box center [1170, 322] width 104 height 16
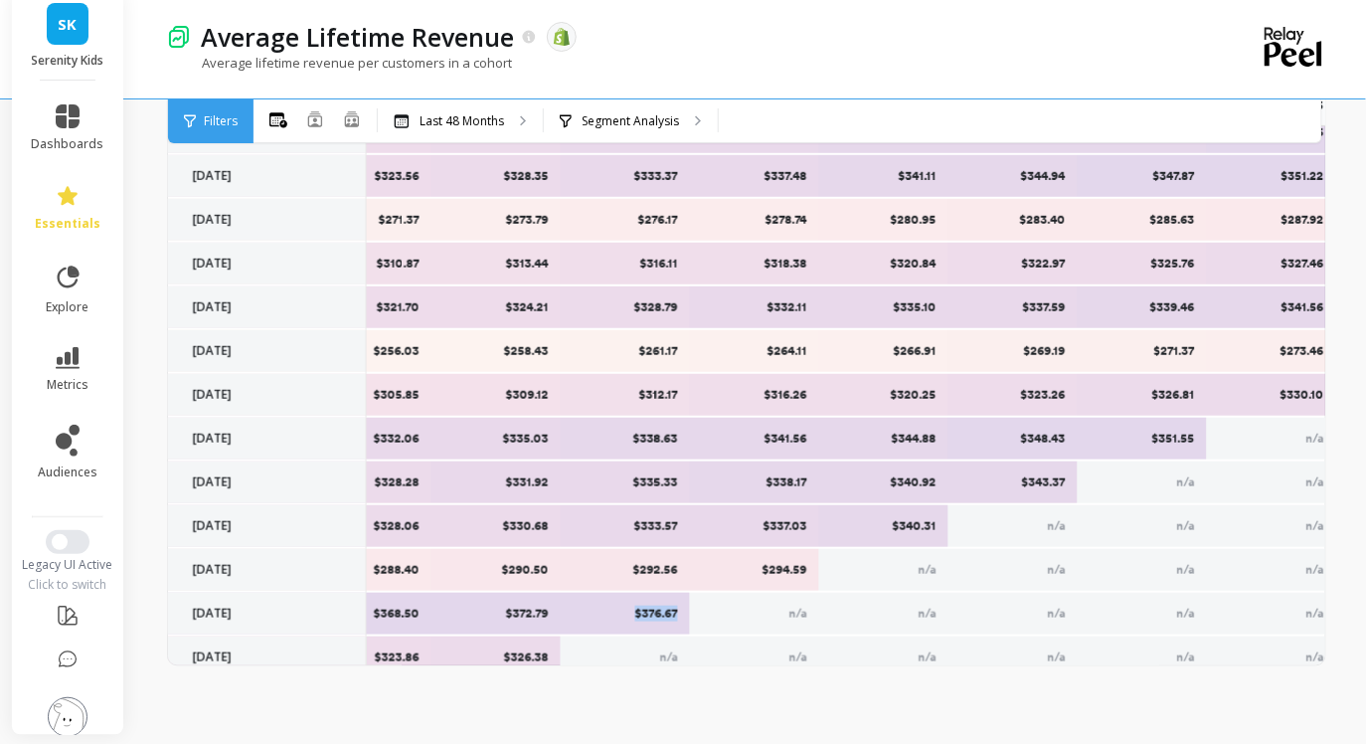
scroll to position [362, 3555]
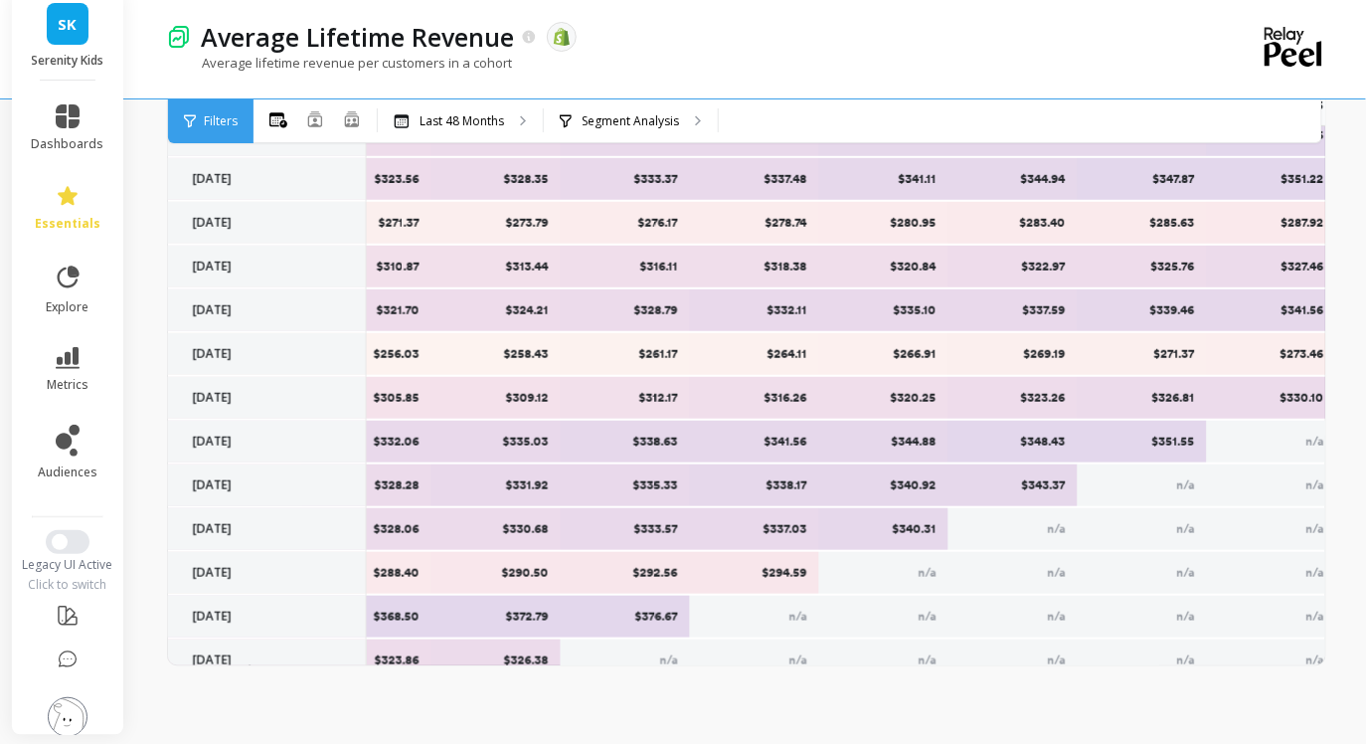
click at [776, 565] on p "$294.59" at bounding box center [755, 573] width 104 height 16
click at [915, 526] on p "$340.31" at bounding box center [884, 529] width 104 height 16
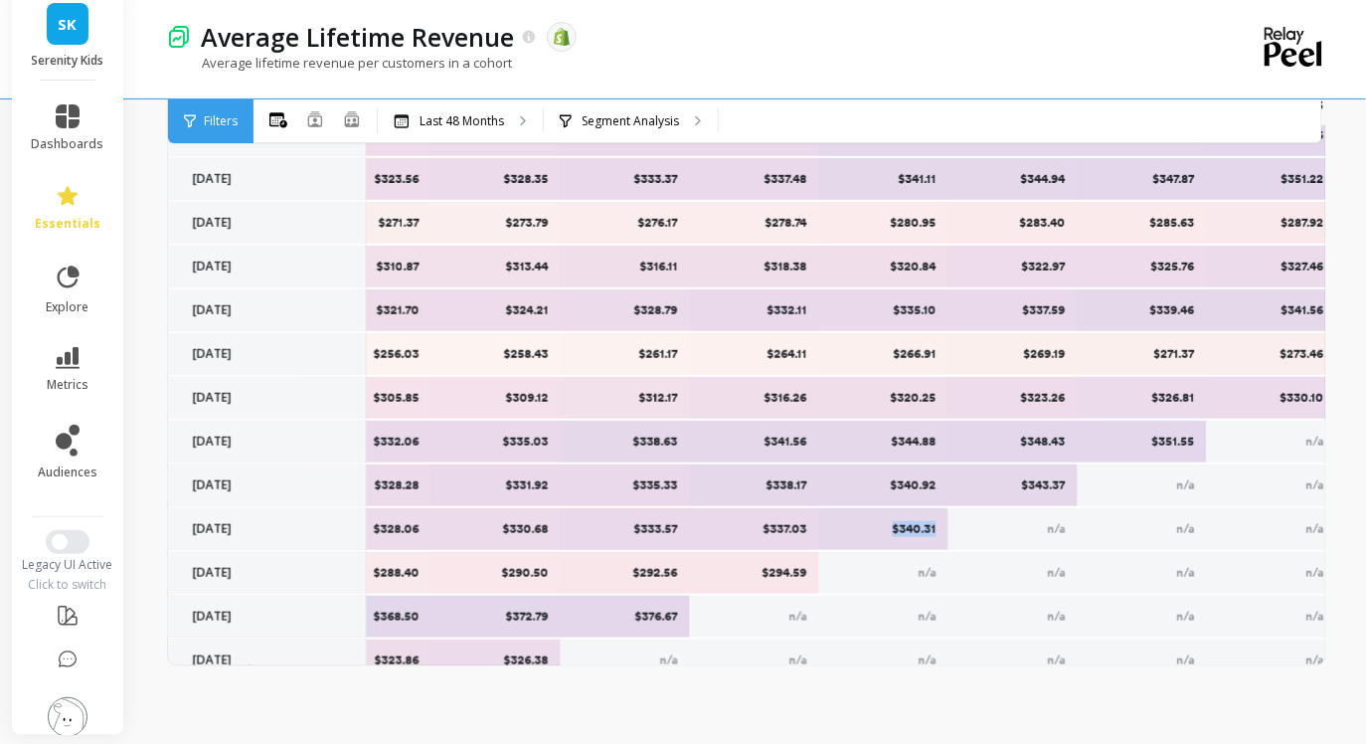
click at [915, 526] on p "$340.31" at bounding box center [884, 529] width 104 height 16
